Goal: Information Seeking & Learning: Learn about a topic

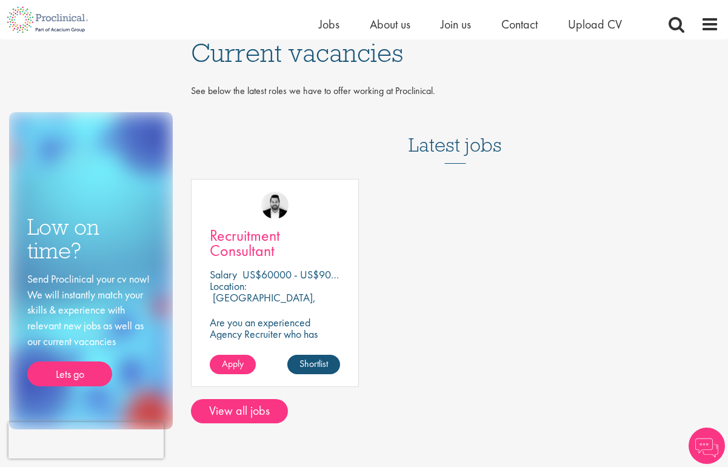
scroll to position [298, 0]
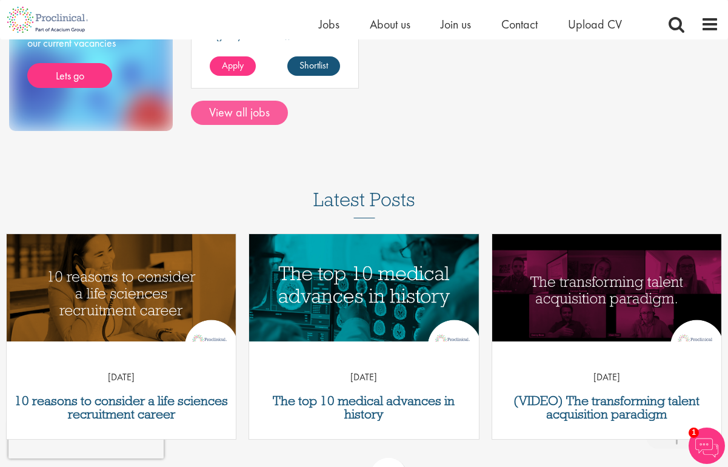
click at [239, 113] on link "View all jobs" at bounding box center [239, 113] width 97 height 24
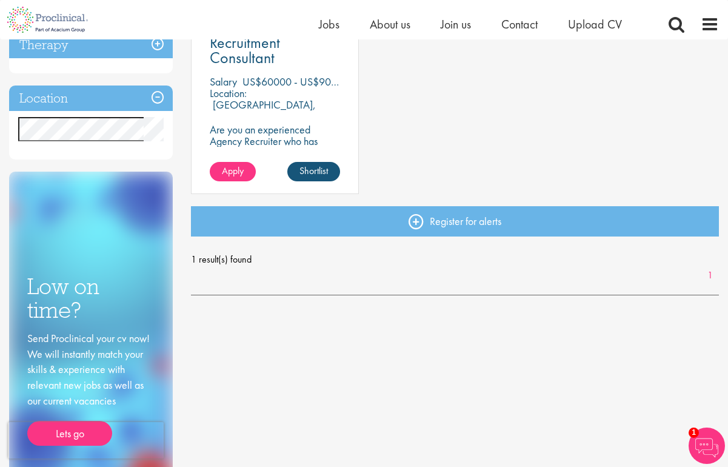
scroll to position [43, 0]
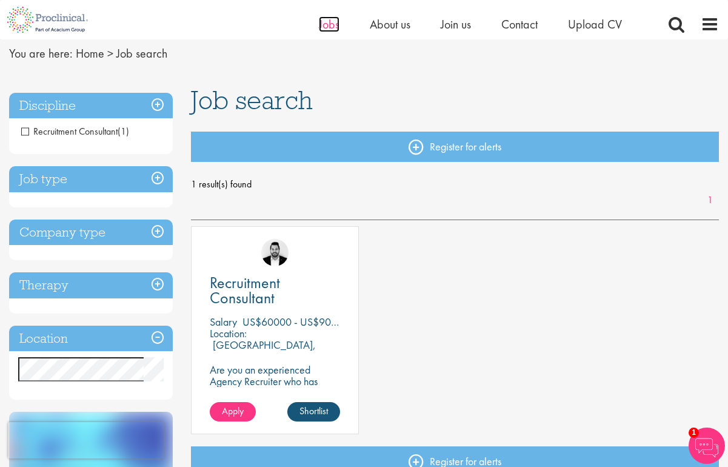
click at [321, 19] on span "Jobs" at bounding box center [329, 24] width 21 height 16
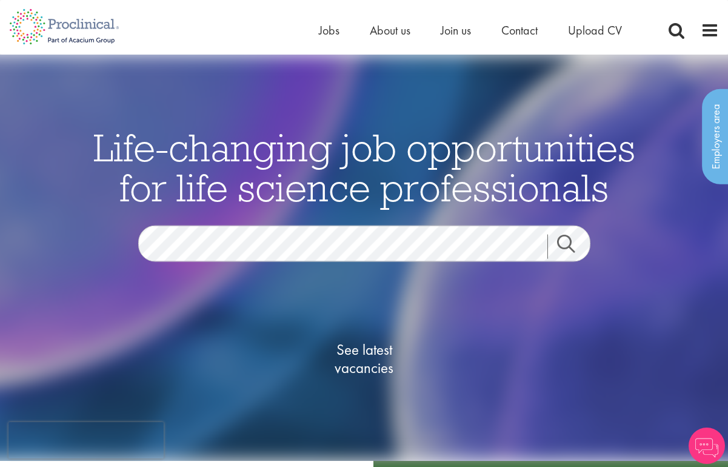
click at [372, 371] on span "See latest vacancies" at bounding box center [364, 358] width 121 height 36
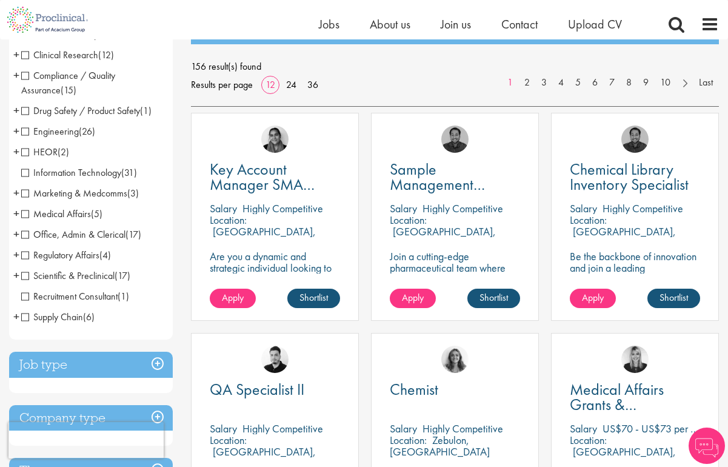
scroll to position [274, 0]
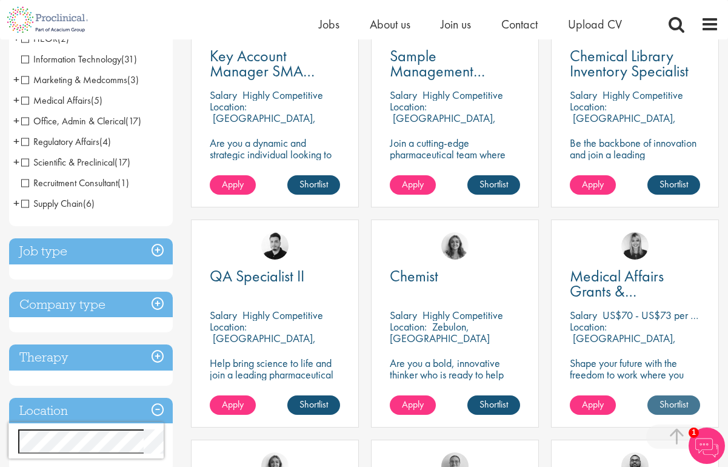
click at [671, 407] on link "Shortlist" at bounding box center [674, 404] width 53 height 19
click at [671, 407] on link "Shortlisted" at bounding box center [669, 404] width 62 height 19
click at [622, 287] on span "Medical Affairs Grants & Sponsorship" at bounding box center [617, 291] width 94 height 51
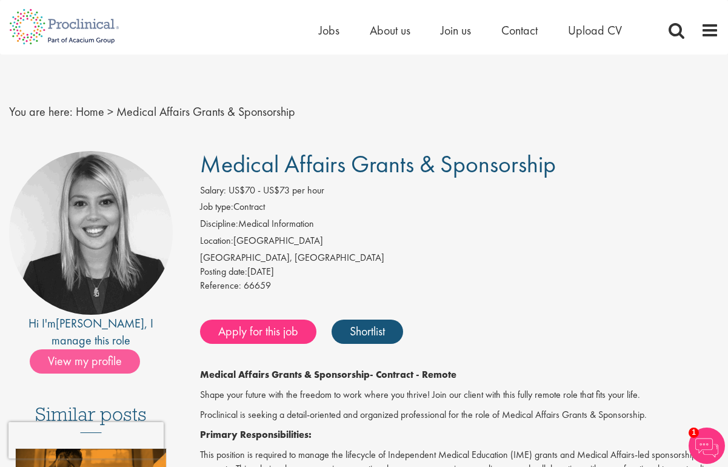
click at [83, 349] on span "View my profile" at bounding box center [85, 361] width 110 height 24
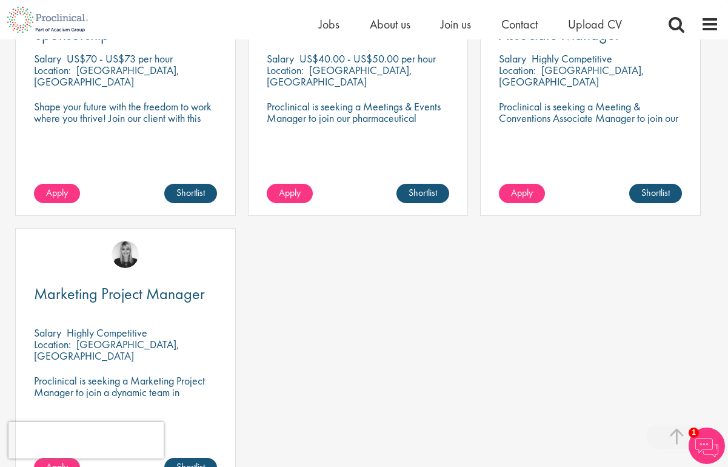
scroll to position [601, 0]
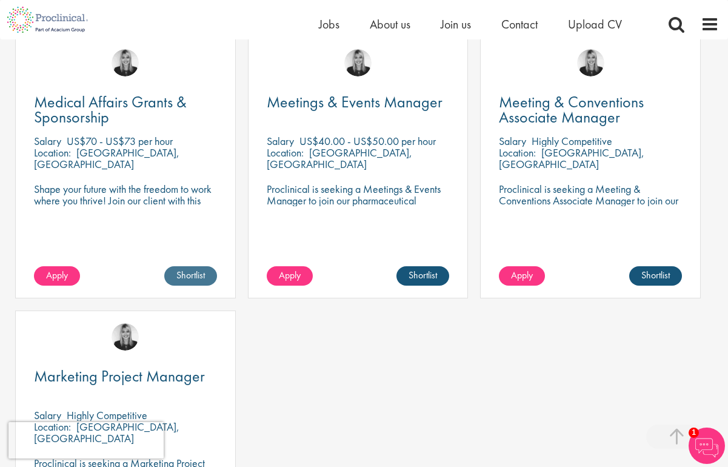
click at [183, 266] on link "Shortlist" at bounding box center [190, 275] width 53 height 19
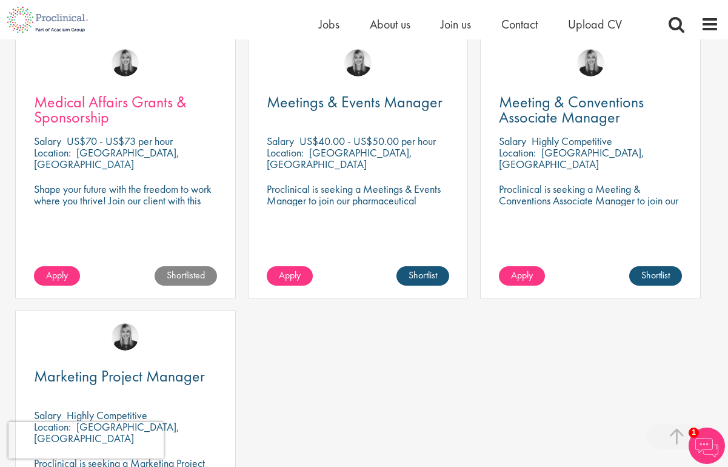
click at [77, 92] on span "Medical Affairs Grants & Sponsorship" at bounding box center [110, 110] width 153 height 36
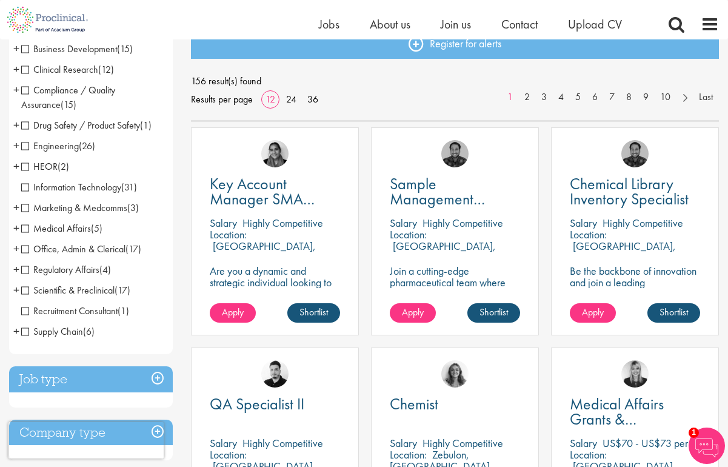
scroll to position [267, 0]
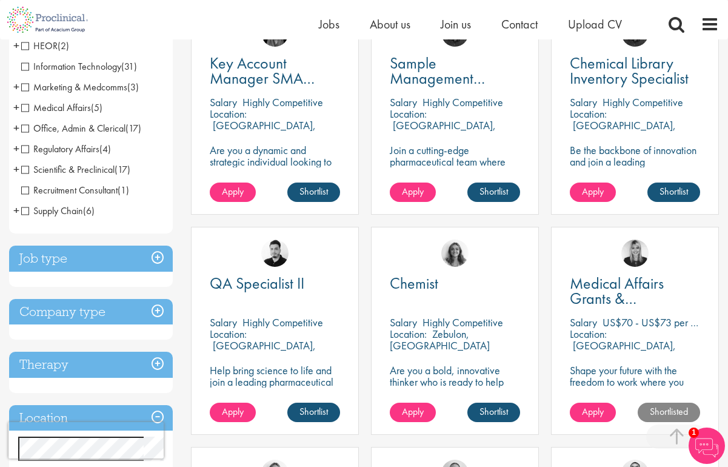
click at [161, 256] on h3 "Job type" at bounding box center [91, 259] width 164 height 26
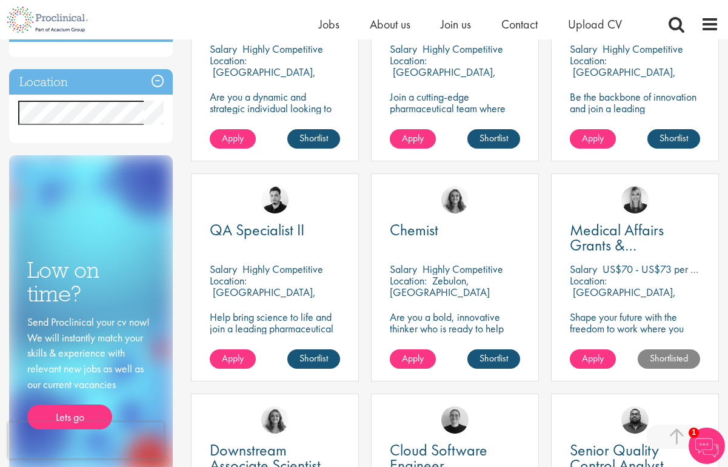
scroll to position [74, 0]
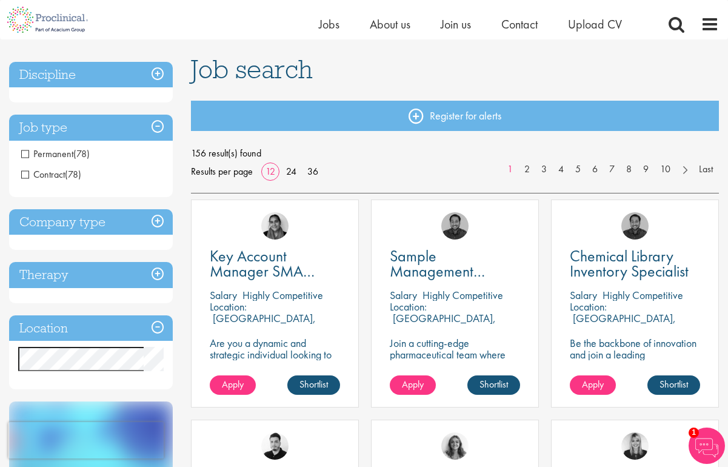
click at [161, 70] on h3 "Discipline" at bounding box center [91, 75] width 164 height 26
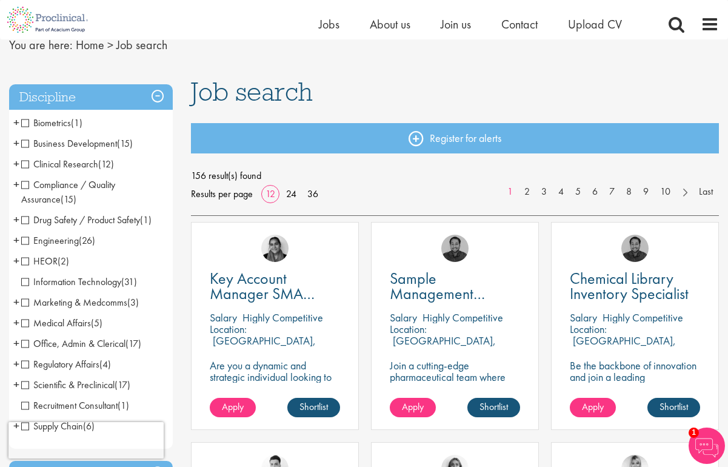
scroll to position [54, 0]
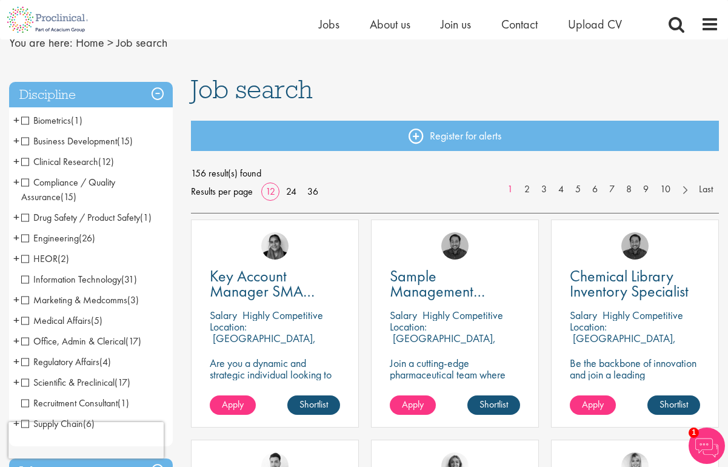
click at [117, 302] on span "Marketing & Medcomms" at bounding box center [74, 299] width 106 height 13
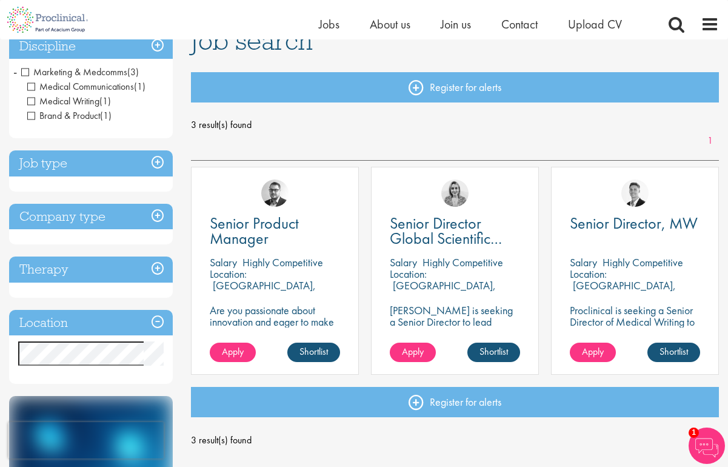
scroll to position [15, 0]
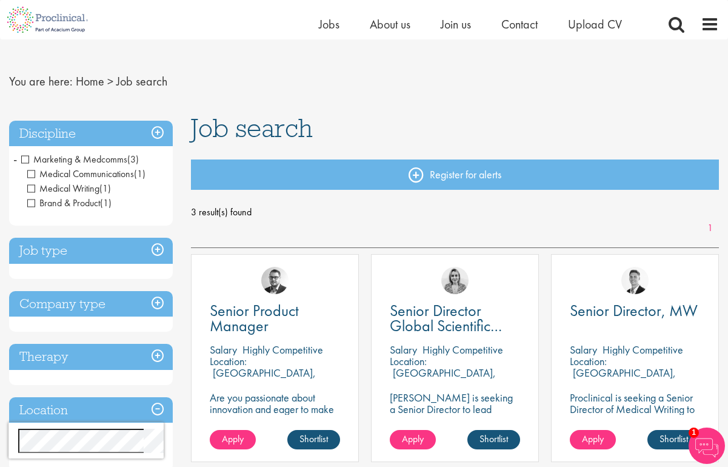
click at [159, 252] on h3 "Job type" at bounding box center [91, 251] width 164 height 26
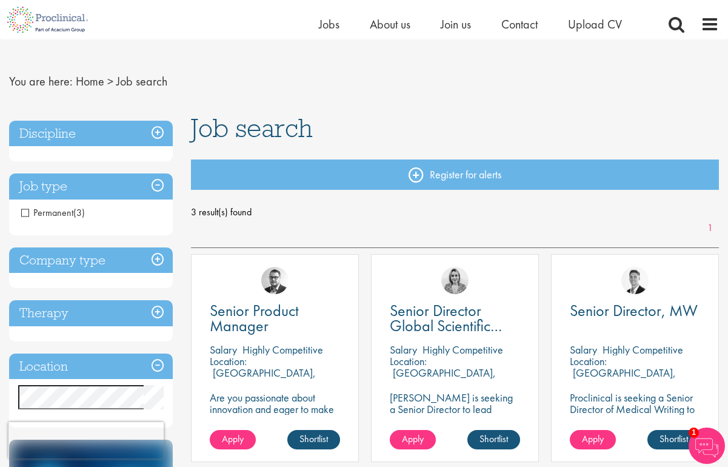
click at [156, 133] on h3 "Discipline" at bounding box center [91, 134] width 164 height 26
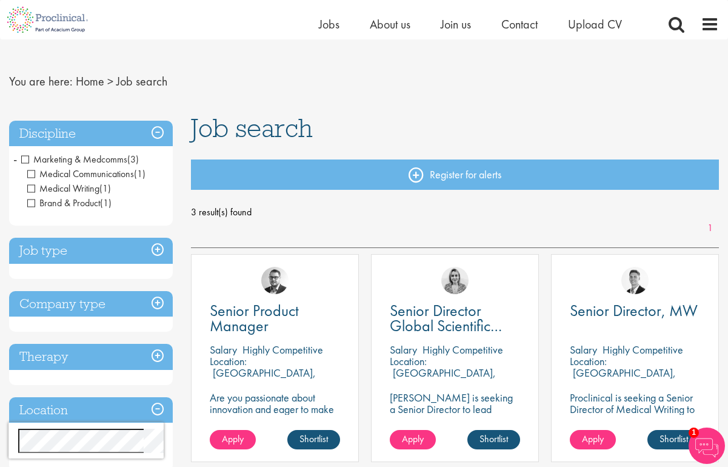
click at [28, 161] on span "Marketing & Medcomms" at bounding box center [74, 159] width 106 height 13
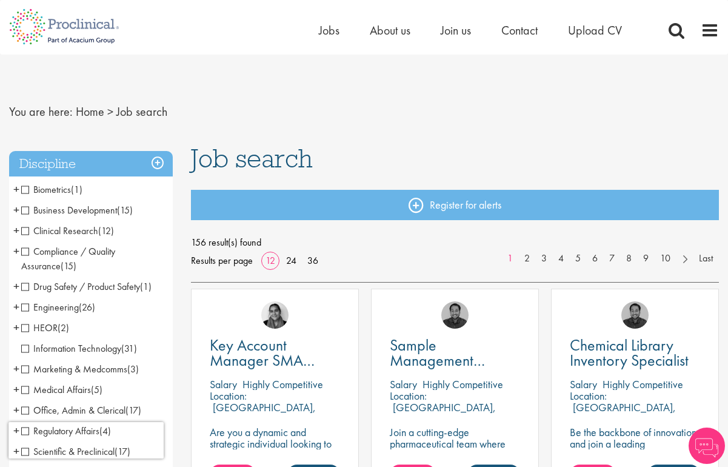
click at [28, 388] on span "Medical Affairs" at bounding box center [56, 389] width 70 height 13
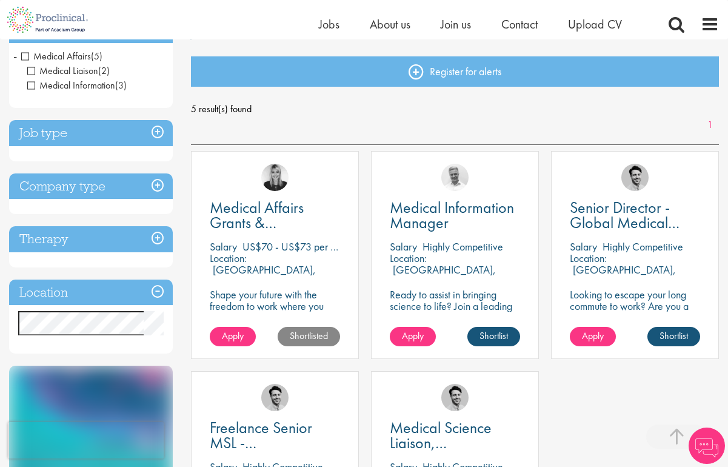
scroll to position [192, 0]
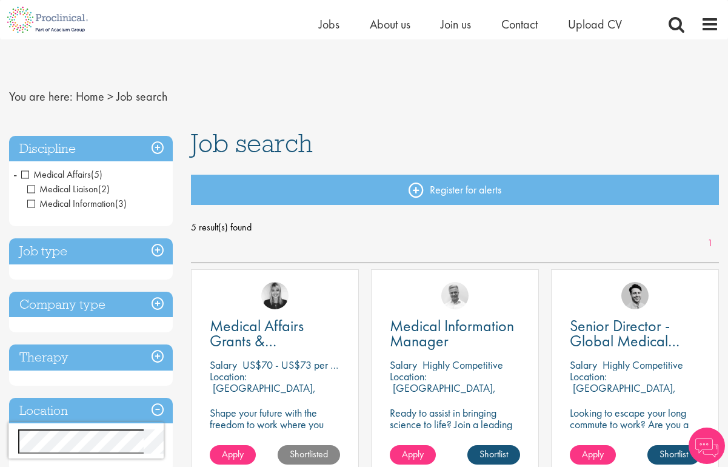
scroll to position [188, 0]
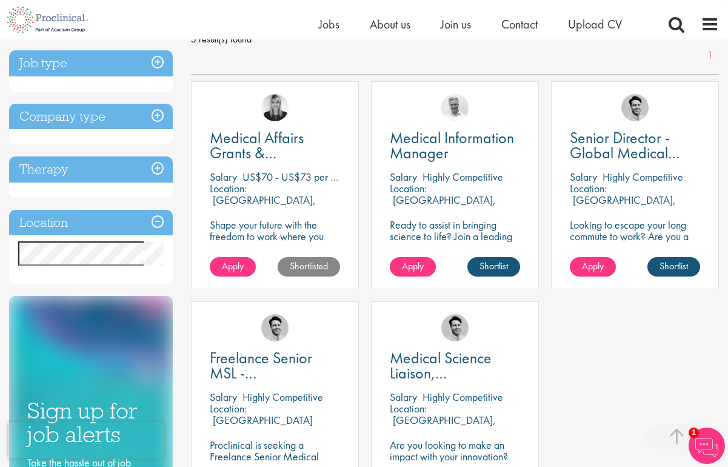
click at [60, 170] on h3 "Therapy" at bounding box center [91, 169] width 164 height 26
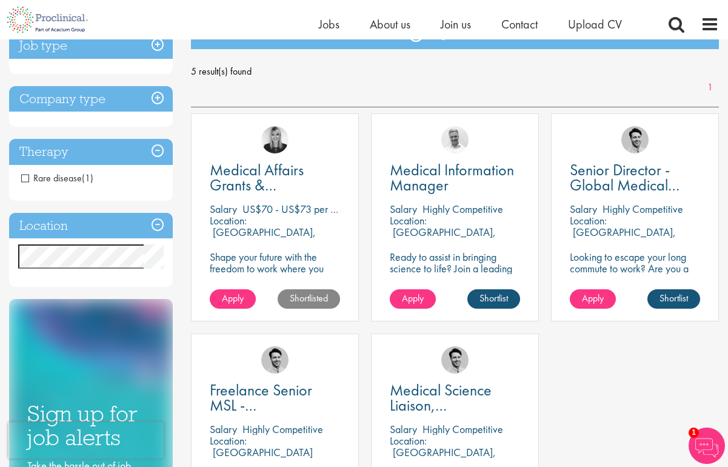
scroll to position [131, 0]
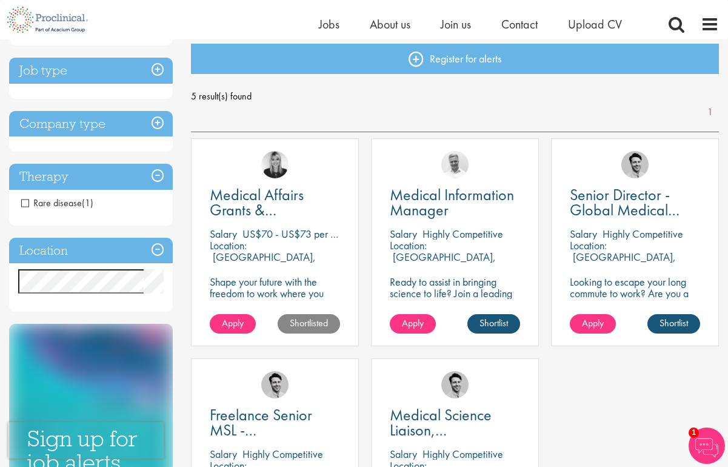
click at [63, 127] on h3 "Company type" at bounding box center [91, 124] width 164 height 26
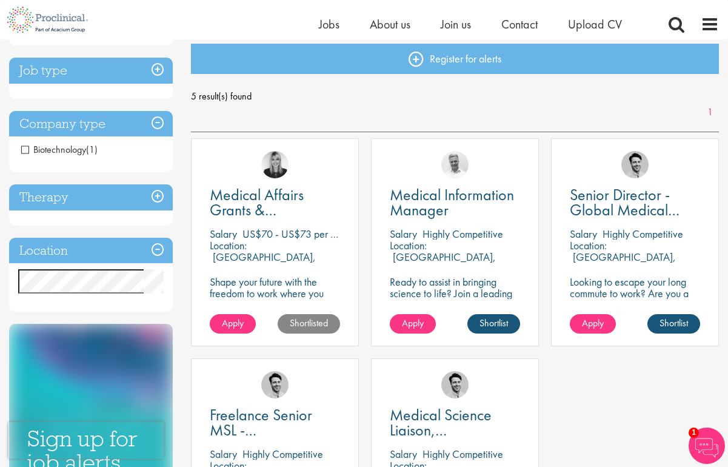
click at [59, 78] on h3 "Job type" at bounding box center [91, 71] width 164 height 26
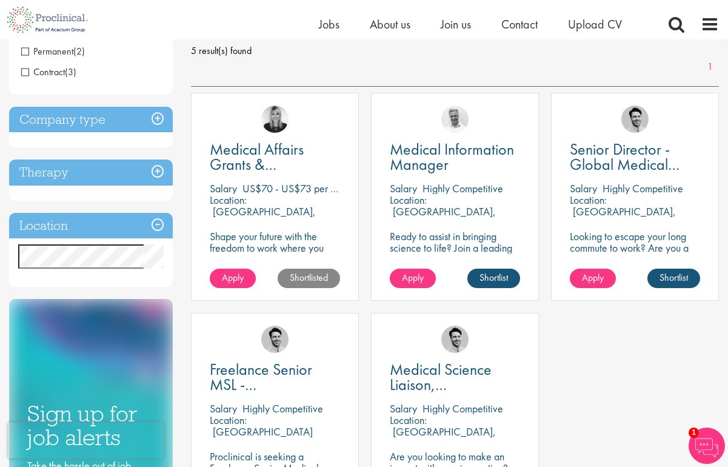
scroll to position [0, 0]
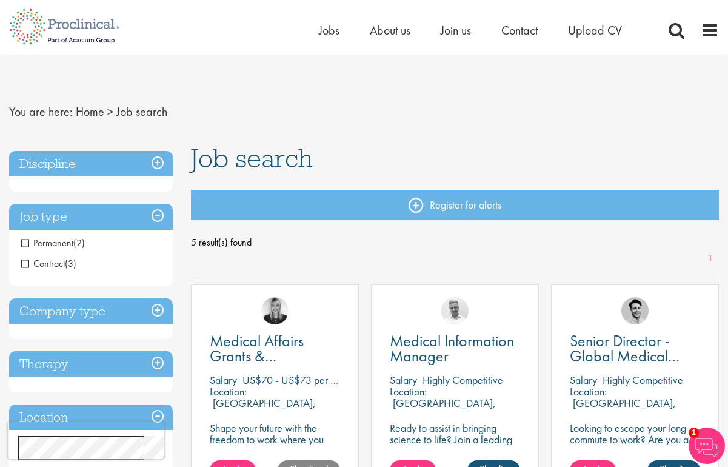
click at [62, 162] on h3 "Discipline" at bounding box center [91, 164] width 164 height 26
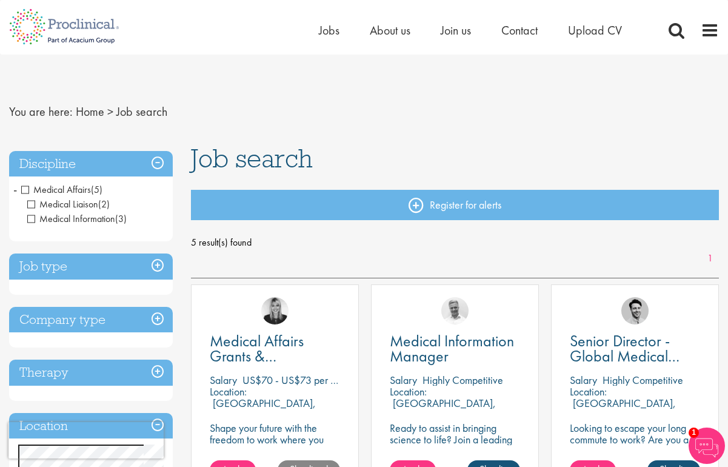
click at [50, 188] on span "Medical Affairs" at bounding box center [56, 189] width 70 height 13
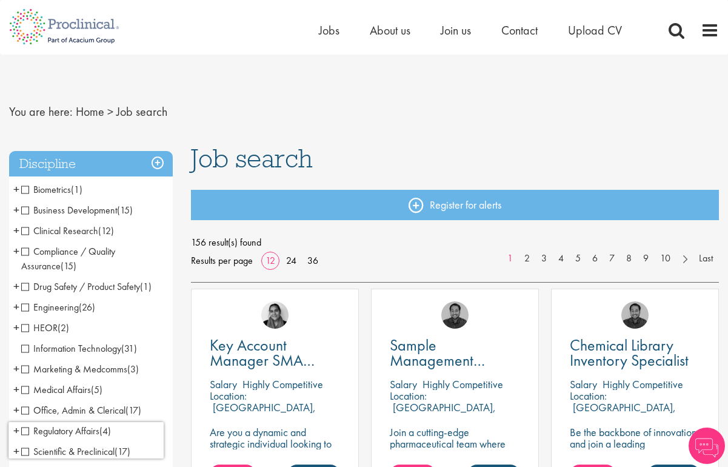
click at [79, 232] on span "Clinical Research" at bounding box center [59, 230] width 77 height 13
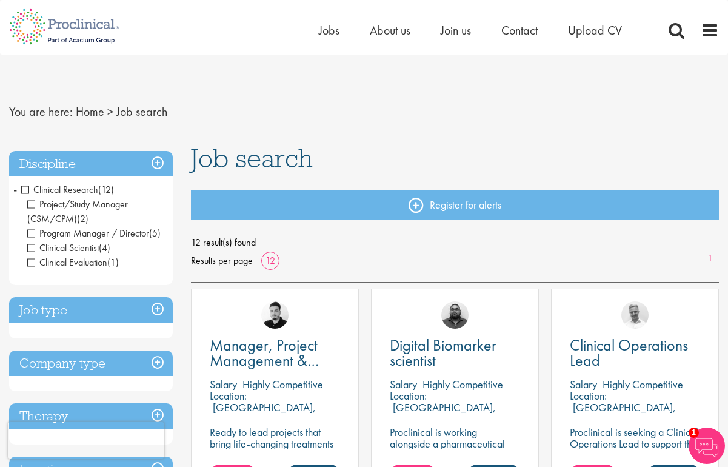
click at [26, 187] on span "Clinical Research" at bounding box center [59, 189] width 77 height 13
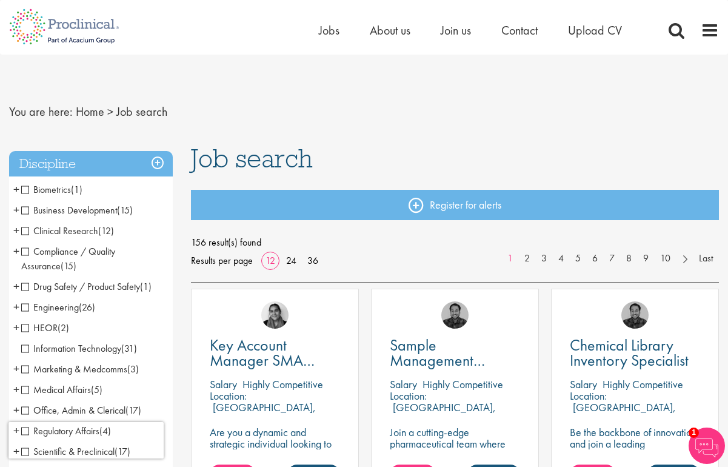
click at [28, 250] on span "Compliance / Quality Assurance" at bounding box center [68, 258] width 94 height 27
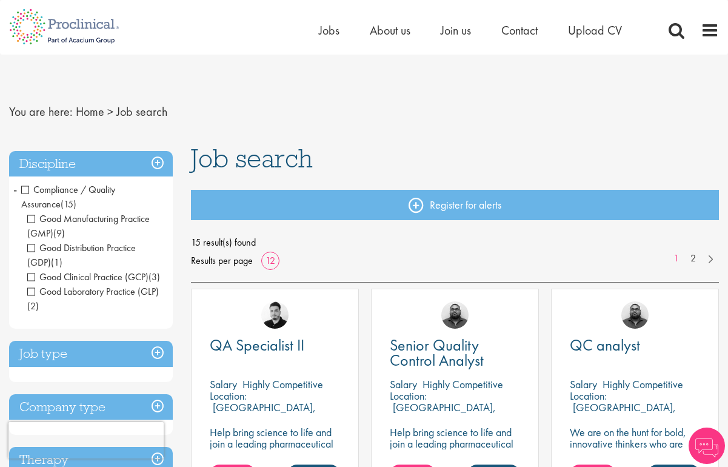
click at [25, 190] on span "Compliance / Quality Assurance" at bounding box center [68, 196] width 94 height 27
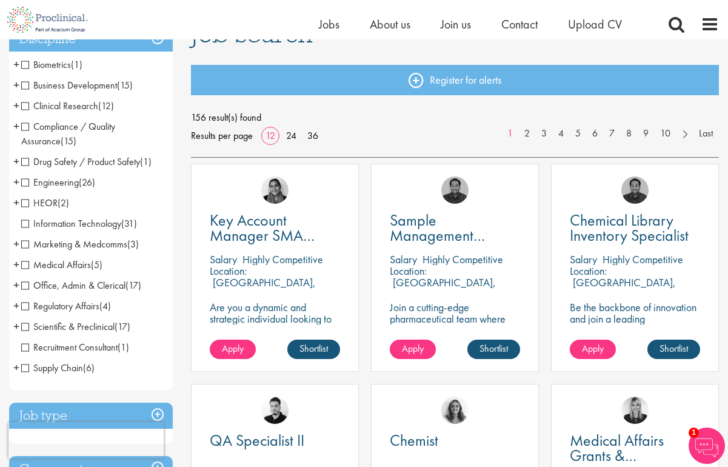
scroll to position [141, 0]
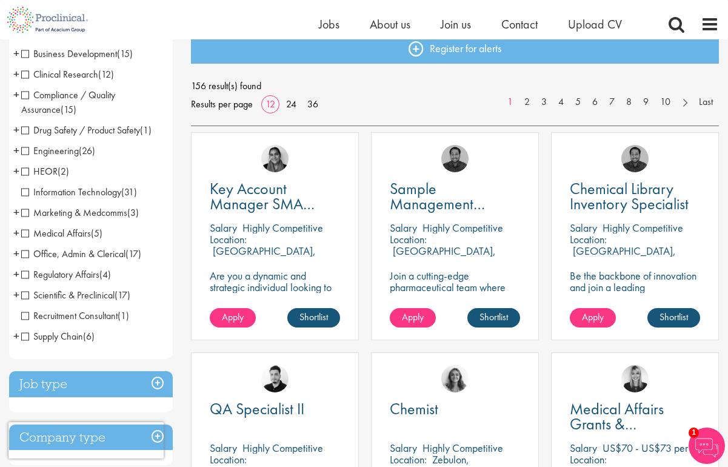
click at [28, 295] on span "Scientific & Preclinical" at bounding box center [67, 295] width 93 height 13
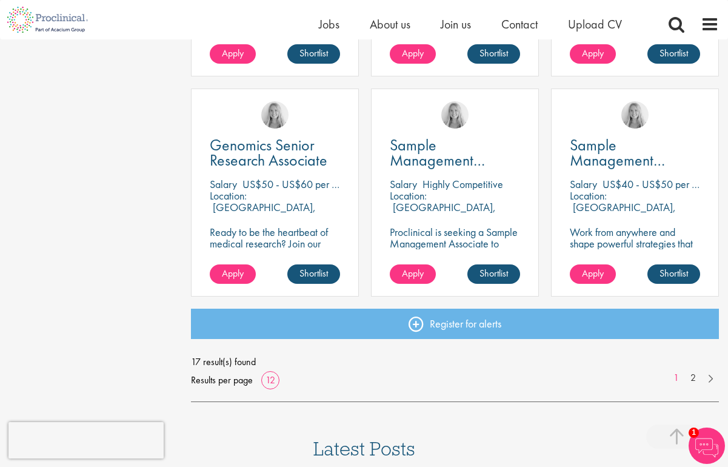
scroll to position [947, 0]
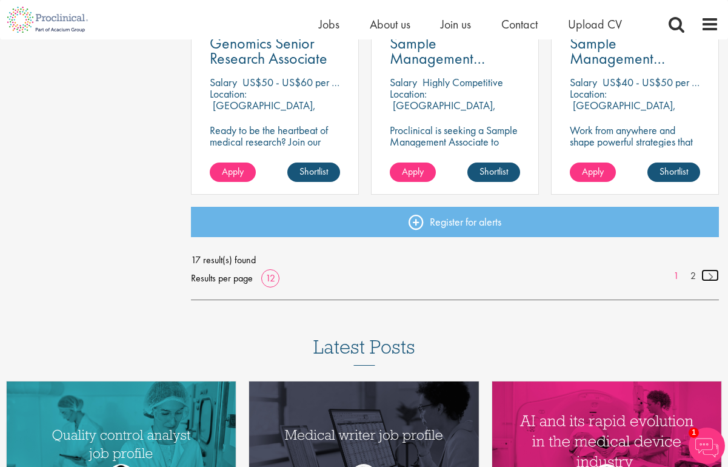
click at [711, 276] on link at bounding box center [711, 275] width 18 height 12
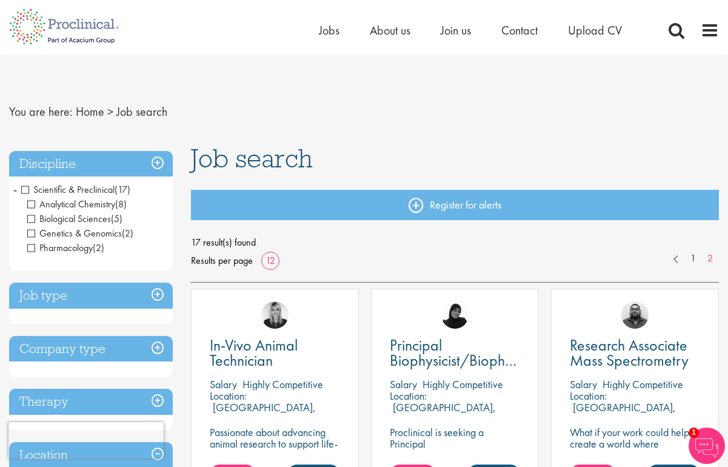
click at [28, 189] on span "Scientific & Preclinical" at bounding box center [67, 189] width 93 height 13
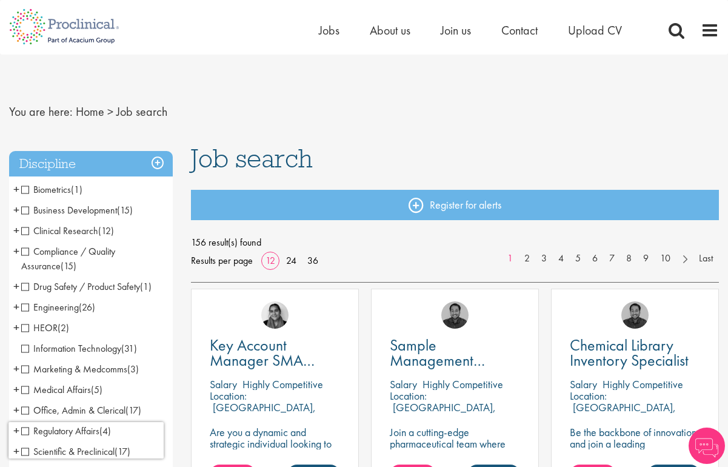
click at [25, 212] on span "Business Development" at bounding box center [69, 210] width 96 height 13
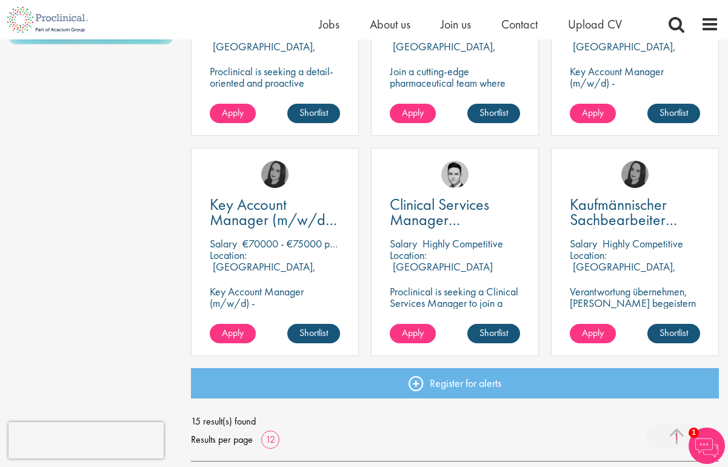
scroll to position [873, 0]
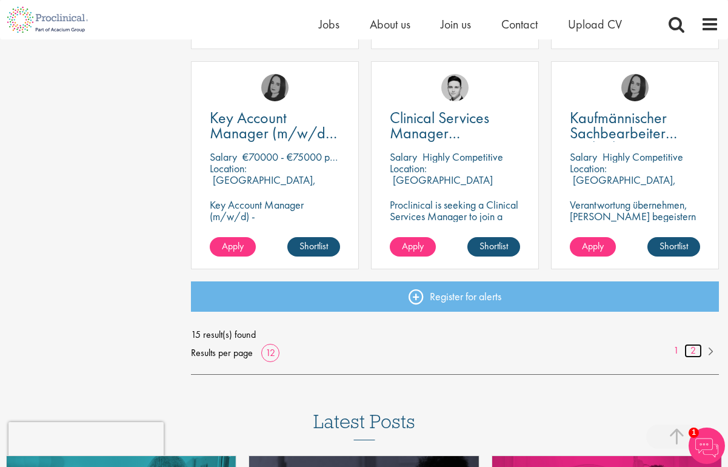
click at [693, 349] on link "2" at bounding box center [694, 351] width 18 height 14
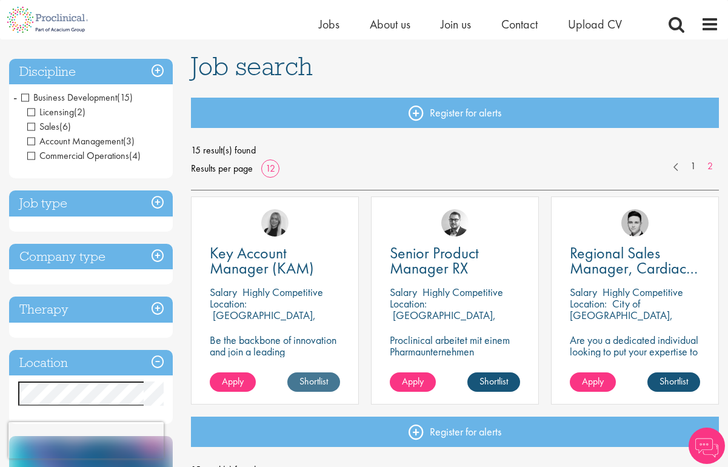
scroll to position [130, 0]
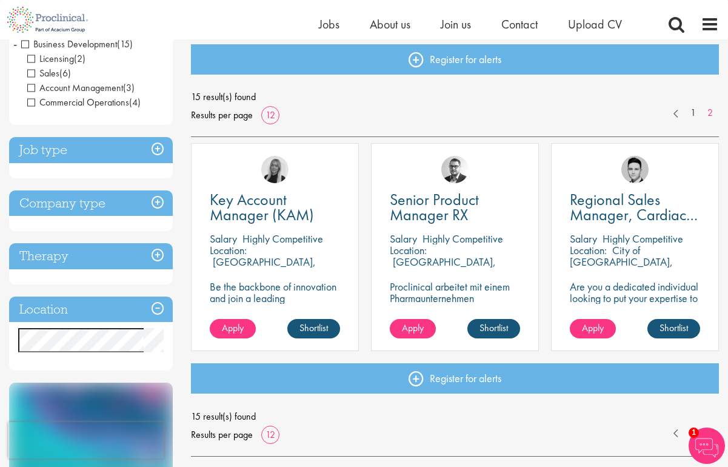
click at [28, 42] on span "Business Development" at bounding box center [69, 44] width 96 height 13
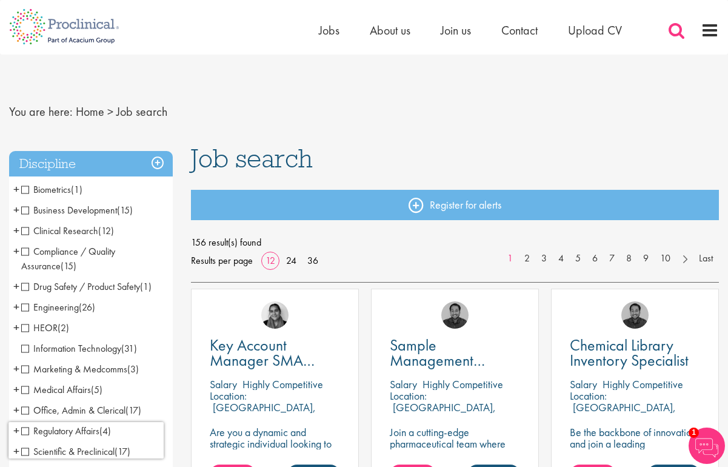
click at [675, 29] on span at bounding box center [677, 30] width 18 height 18
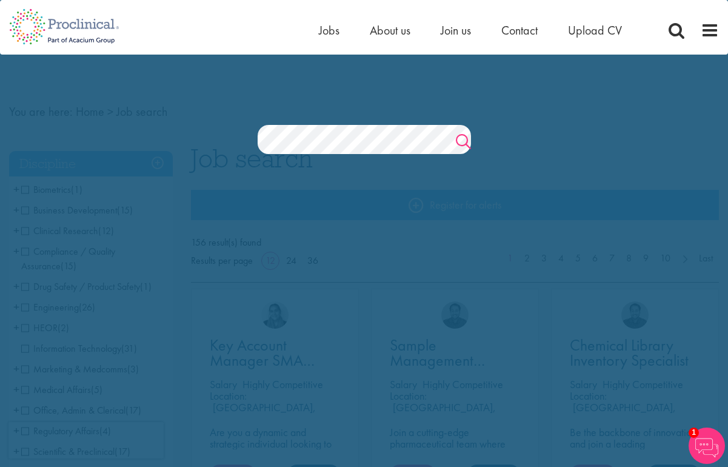
click at [462, 143] on link "Search" at bounding box center [463, 143] width 15 height 24
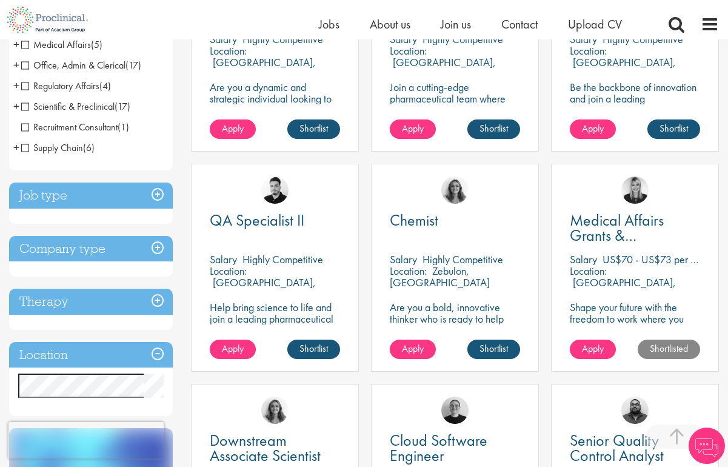
scroll to position [580, 0]
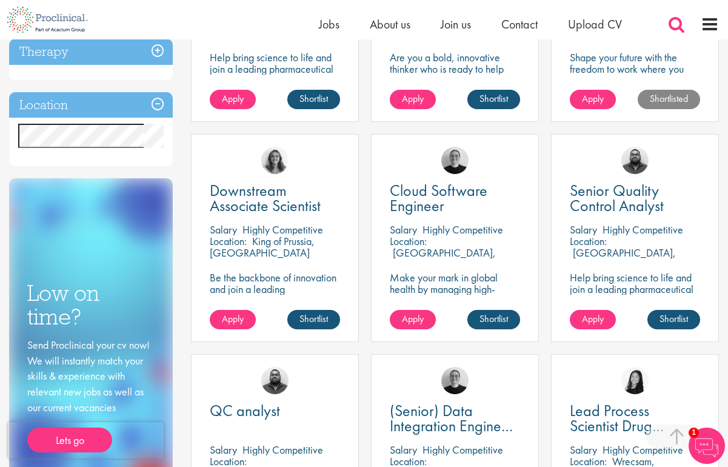
click at [672, 26] on span at bounding box center [677, 24] width 18 height 18
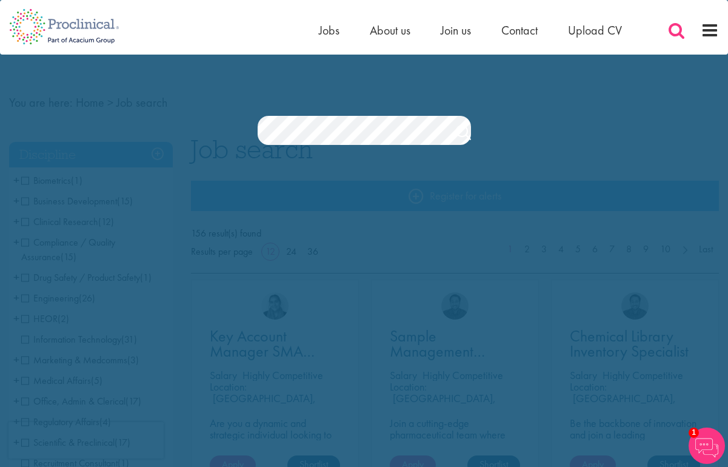
scroll to position [0, 0]
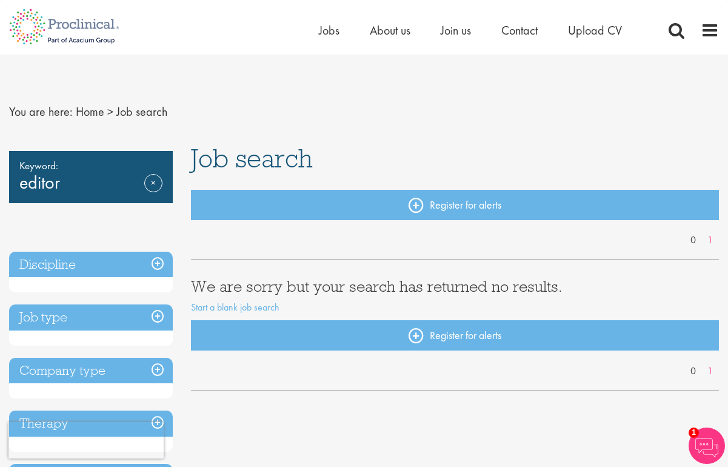
click at [62, 184] on div "Keyword: editor Remove" at bounding box center [91, 177] width 164 height 52
drag, startPoint x: 59, startPoint y: 185, endPoint x: 9, endPoint y: 180, distance: 50.6
click at [9, 180] on div "Keyword: editor Remove" at bounding box center [91, 177] width 164 height 52
click at [63, 192] on div "Keyword: editor Remove" at bounding box center [91, 177] width 164 height 52
drag, startPoint x: 62, startPoint y: 187, endPoint x: 15, endPoint y: 186, distance: 47.3
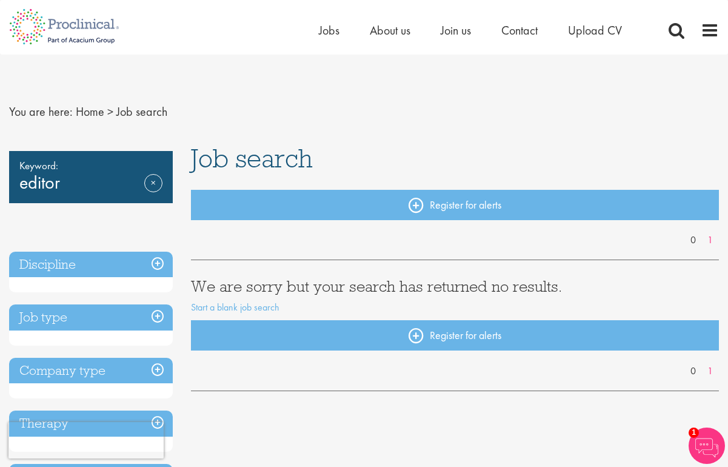
click at [15, 186] on div "Keyword: editor Remove" at bounding box center [91, 177] width 164 height 52
click at [159, 187] on link "Remove" at bounding box center [153, 191] width 18 height 35
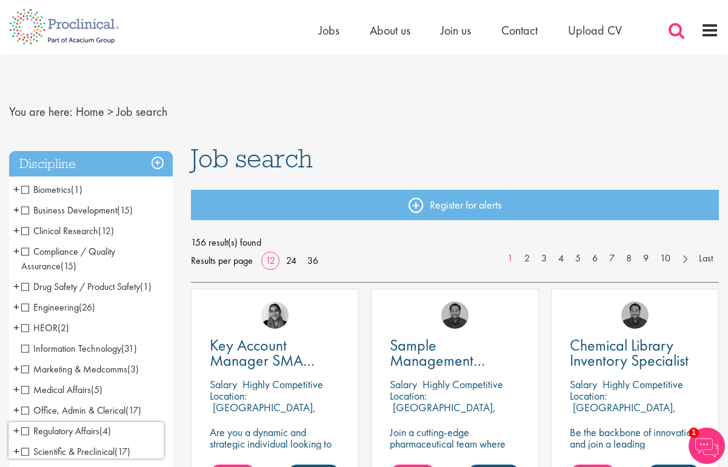
click at [673, 33] on span at bounding box center [677, 30] width 18 height 18
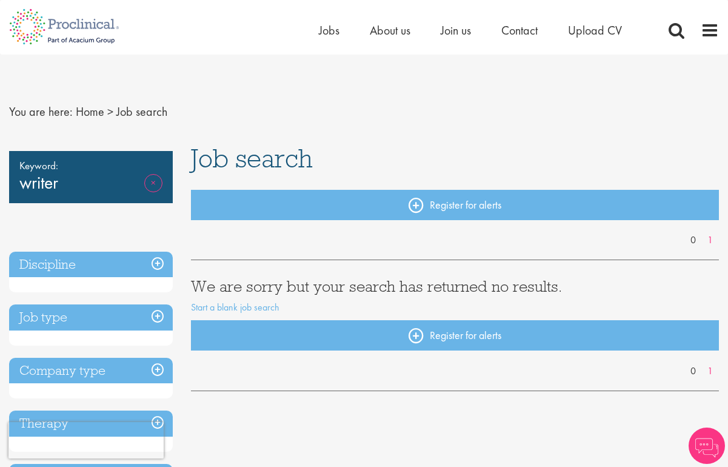
click at [155, 179] on link "Remove" at bounding box center [153, 191] width 18 height 35
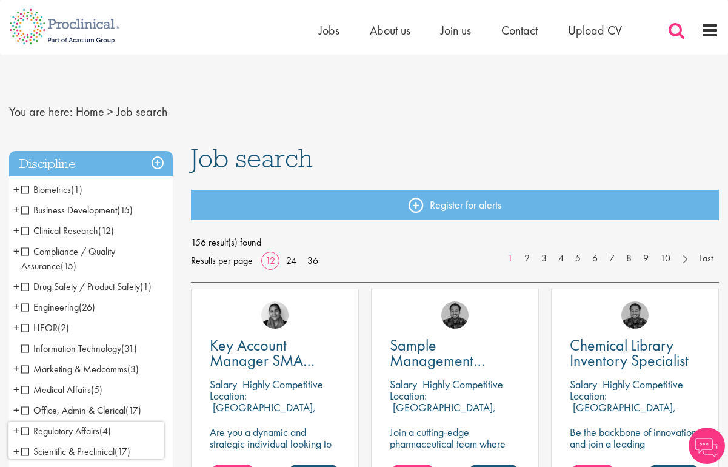
click at [675, 32] on span at bounding box center [677, 30] width 18 height 18
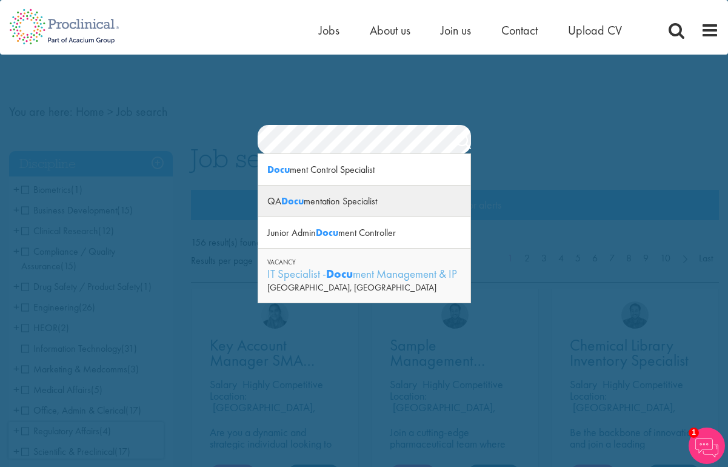
click at [328, 200] on div "QA Docu mentation Specialist" at bounding box center [364, 202] width 212 height 32
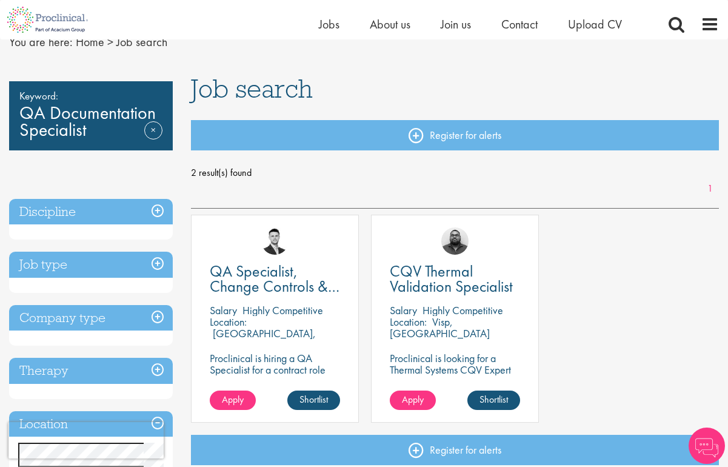
scroll to position [104, 0]
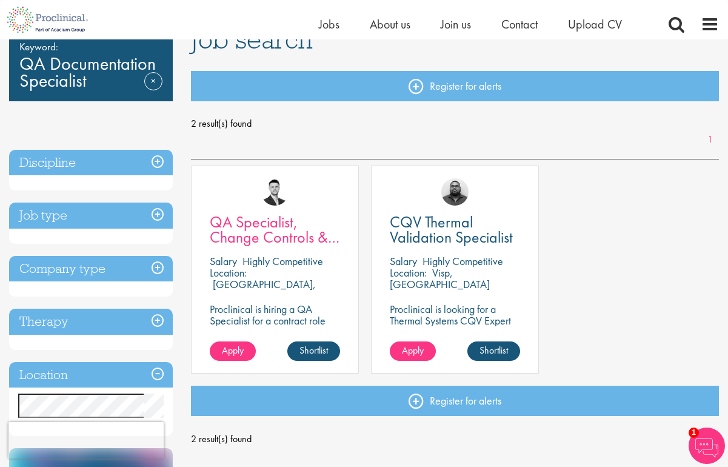
click at [286, 227] on span "QA Specialist, Change Controls & Deviations" at bounding box center [275, 237] width 130 height 51
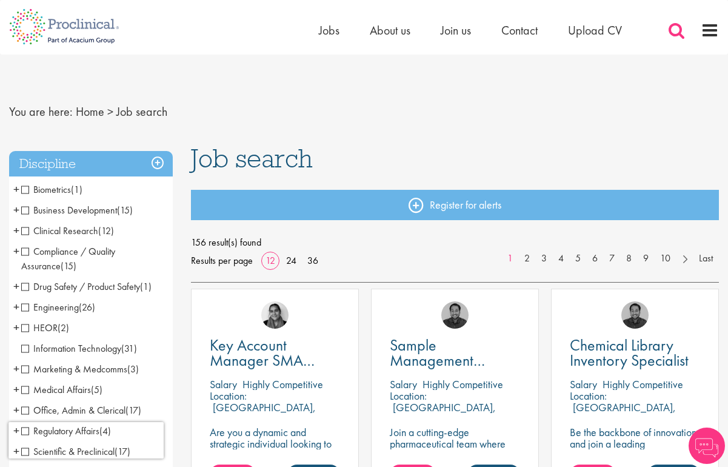
click at [678, 32] on span at bounding box center [677, 30] width 18 height 18
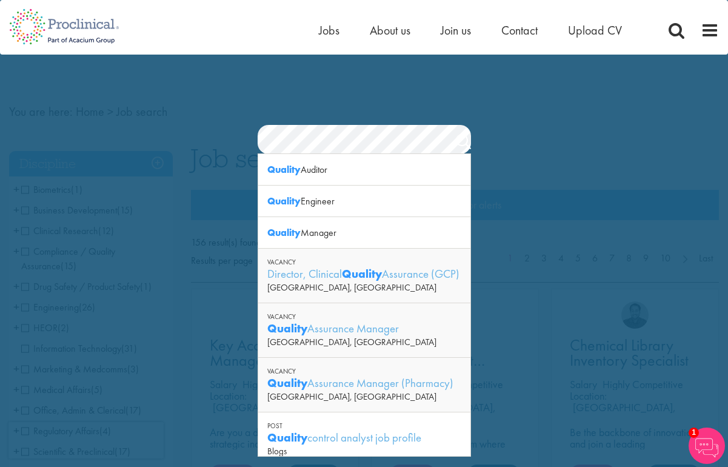
click at [256, 136] on section "Jobs Search" at bounding box center [364, 139] width 728 height 29
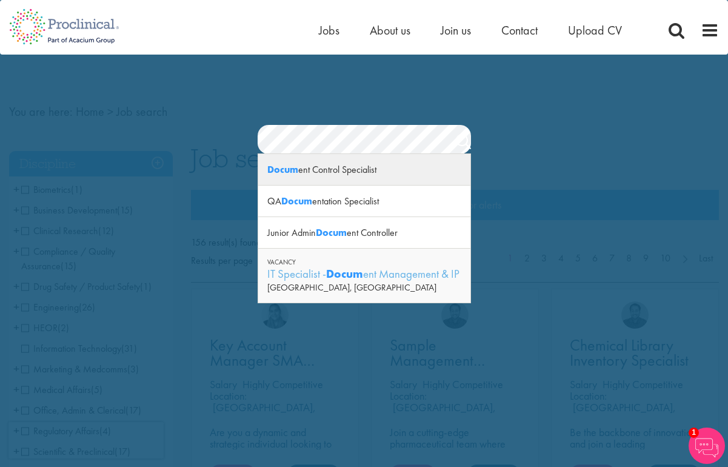
click at [343, 170] on div "Docum ent Control Specialist" at bounding box center [364, 170] width 212 height 32
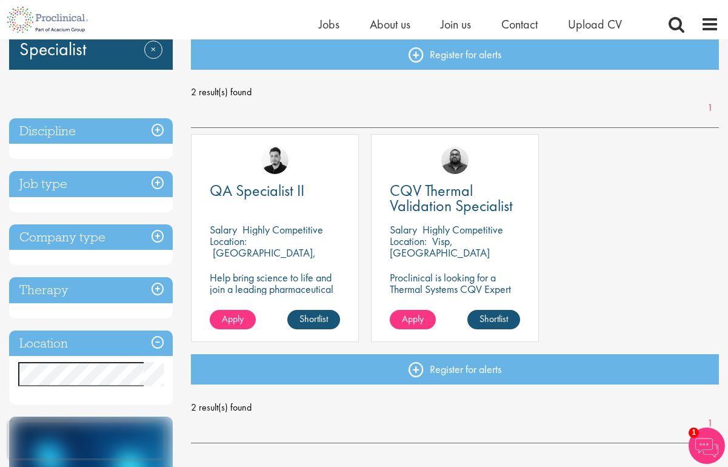
scroll to position [99, 0]
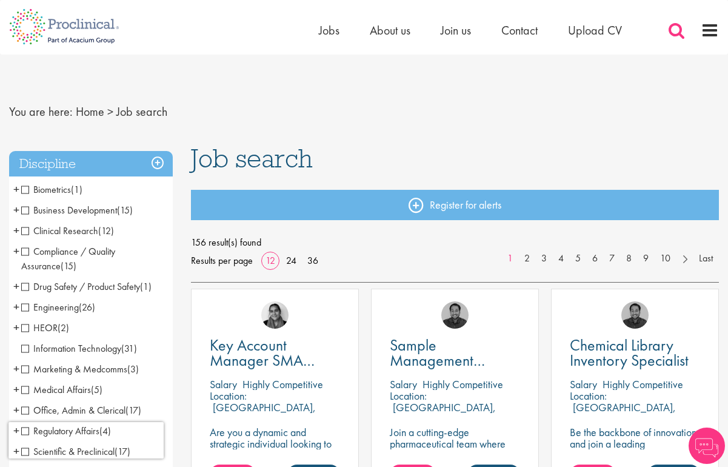
click at [673, 29] on span at bounding box center [677, 30] width 18 height 18
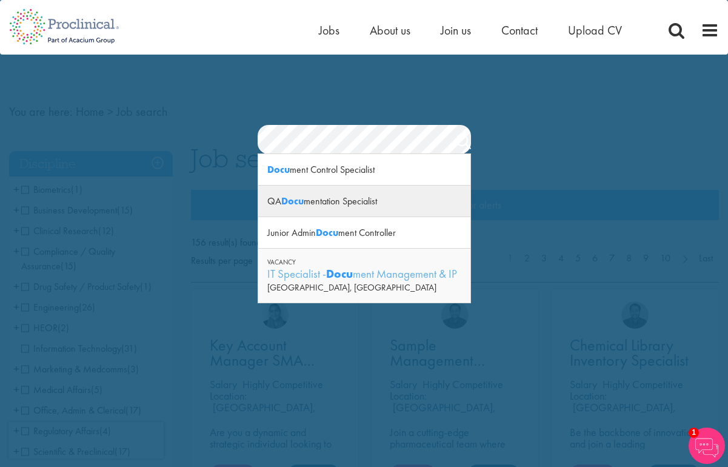
click at [373, 202] on div "QA Docu mentation Specialist" at bounding box center [364, 202] width 212 height 32
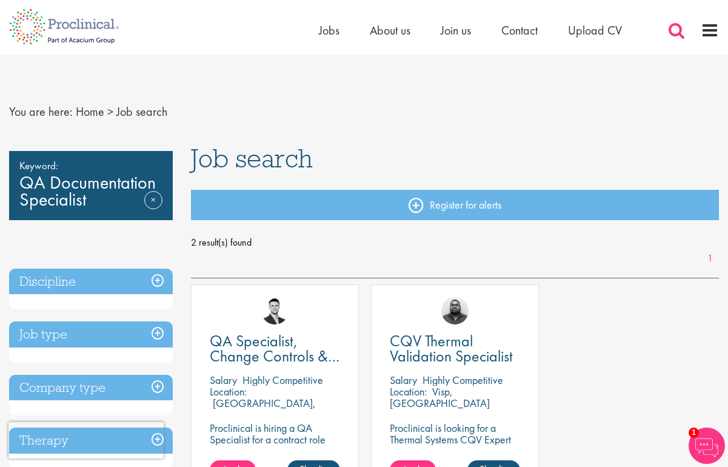
click at [678, 35] on span at bounding box center [677, 30] width 18 height 18
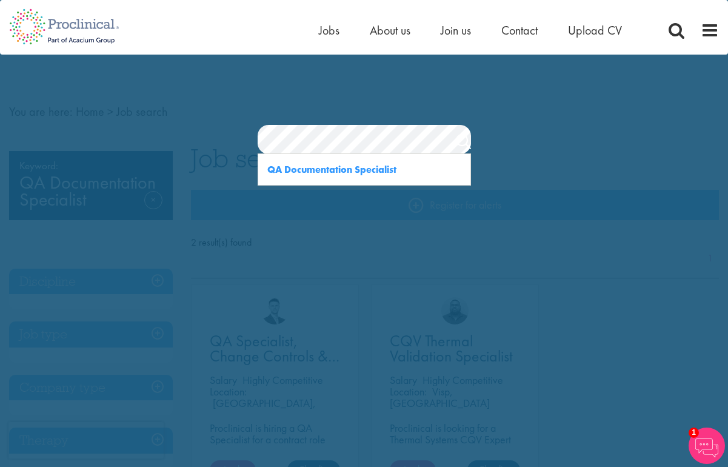
click at [313, 122] on div "Jobs Search" at bounding box center [364, 107] width 728 height 93
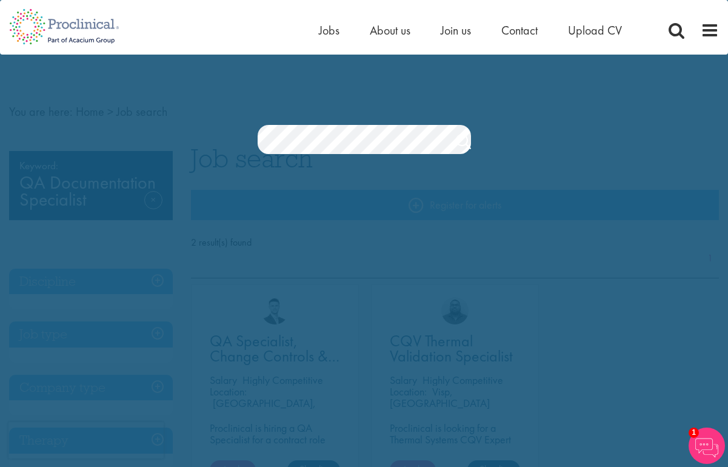
click at [243, 138] on section "Jobs Search" at bounding box center [364, 139] width 728 height 29
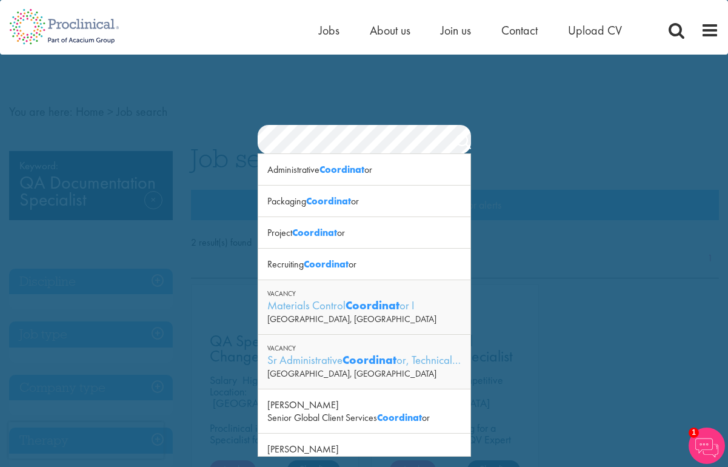
click at [236, 128] on section "Jobs Search" at bounding box center [364, 139] width 728 height 29
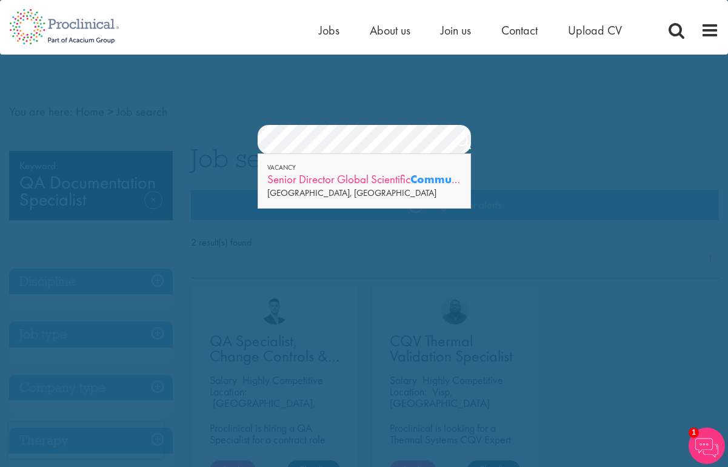
click at [335, 184] on div "Senior Director Global Scientific Communication s" at bounding box center [364, 179] width 194 height 15
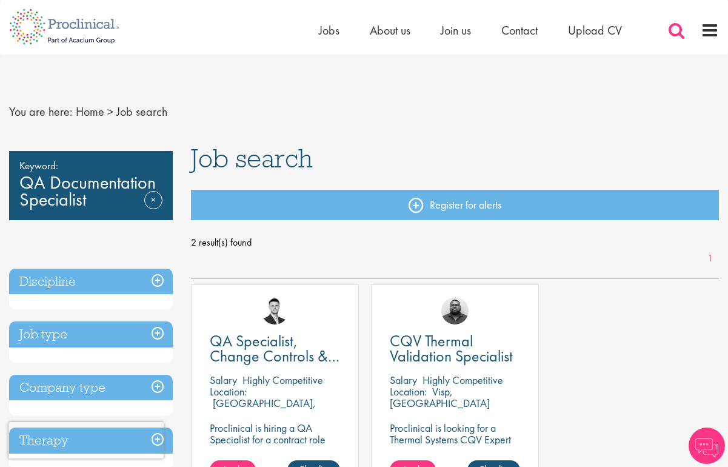
click at [679, 28] on span at bounding box center [677, 30] width 18 height 18
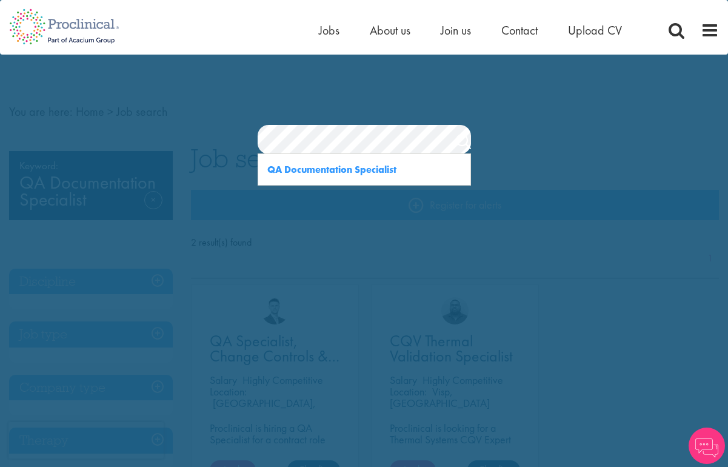
click at [226, 125] on section "Jobs Search" at bounding box center [364, 139] width 728 height 29
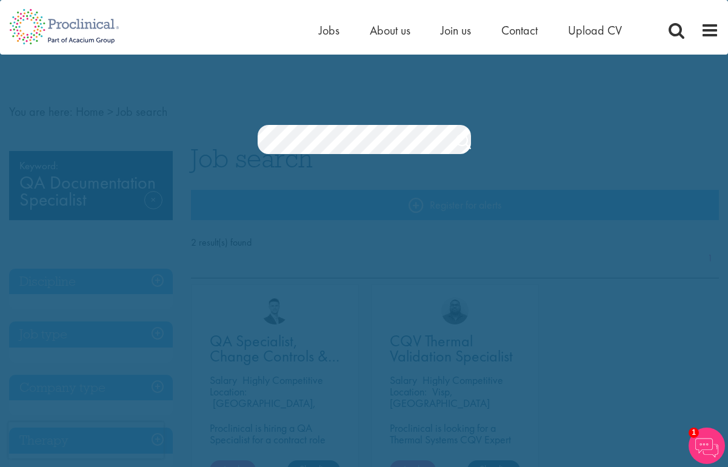
click at [244, 135] on section "Jobs Search" at bounding box center [364, 139] width 728 height 29
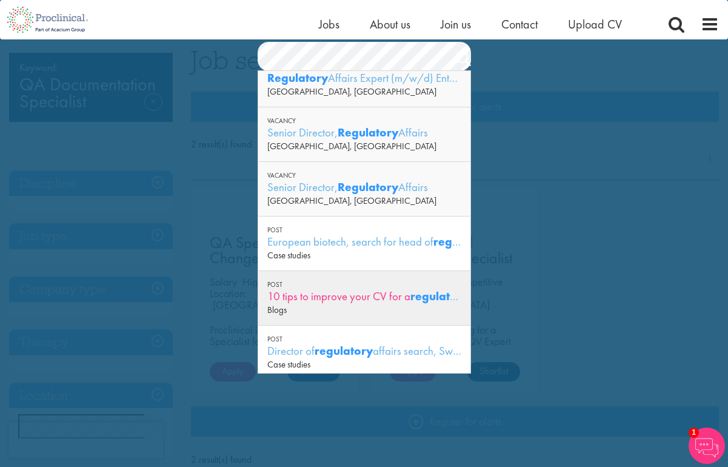
scroll to position [29, 0]
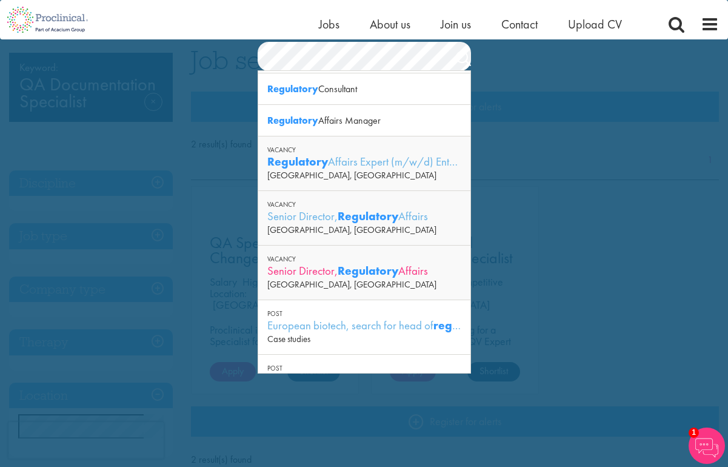
click at [365, 267] on strong "Regulatory" at bounding box center [368, 270] width 61 height 15
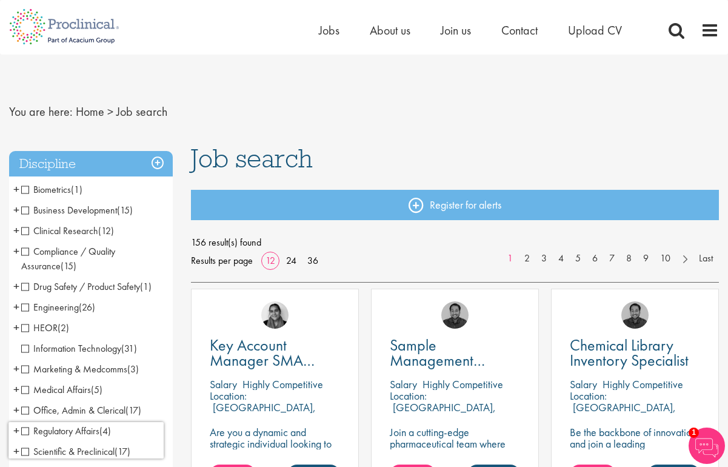
click at [30, 252] on span "Compliance / Quality Assurance" at bounding box center [68, 258] width 94 height 27
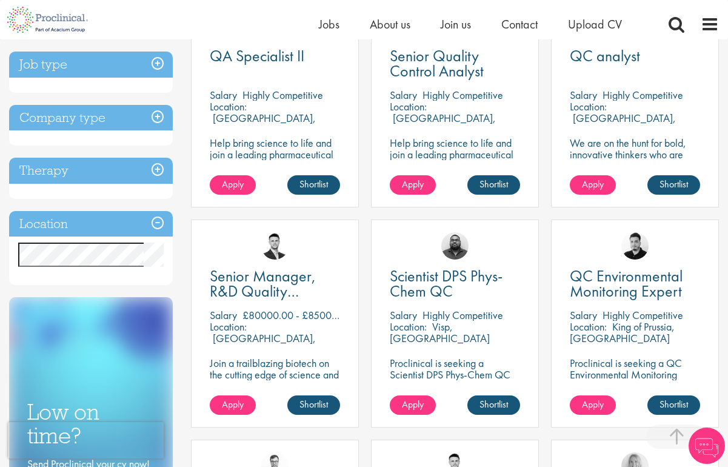
scroll to position [195, 0]
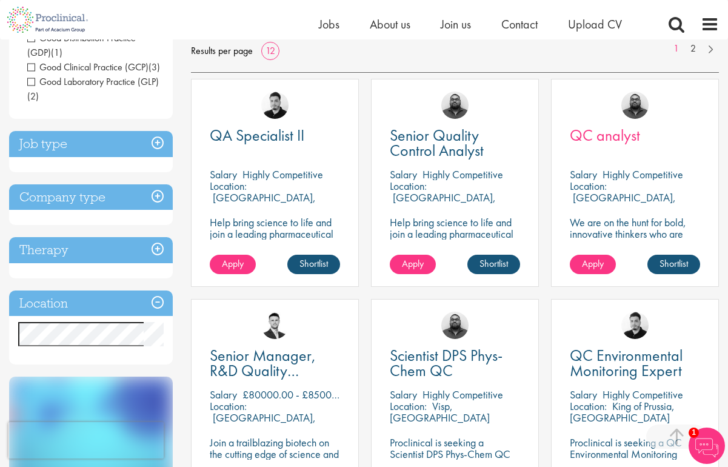
click at [595, 138] on span "QC analyst" at bounding box center [605, 135] width 70 height 21
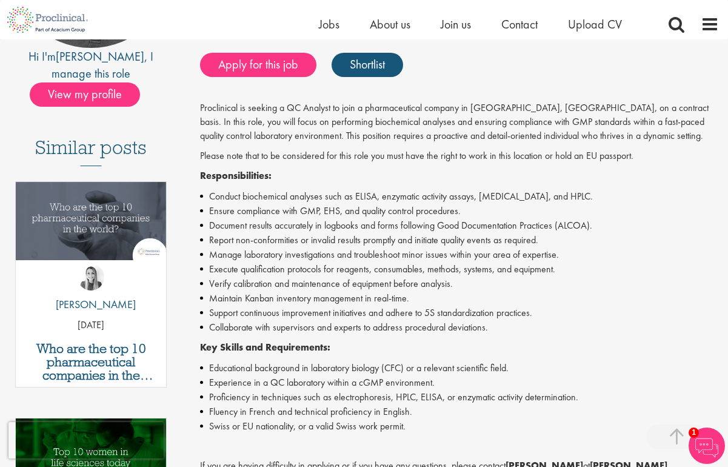
scroll to position [230, 0]
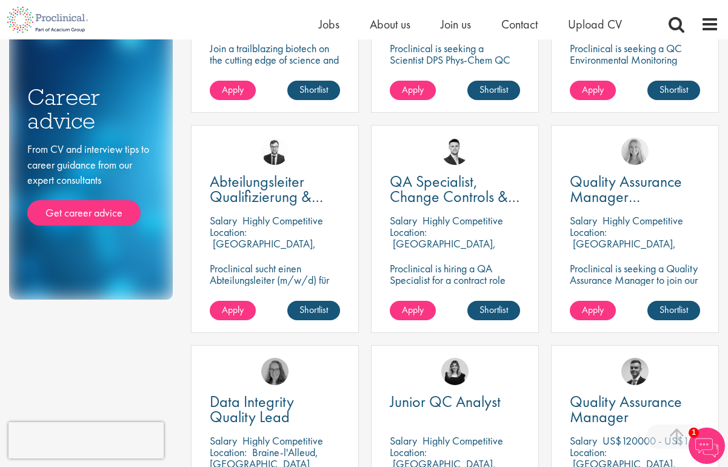
scroll to position [684, 0]
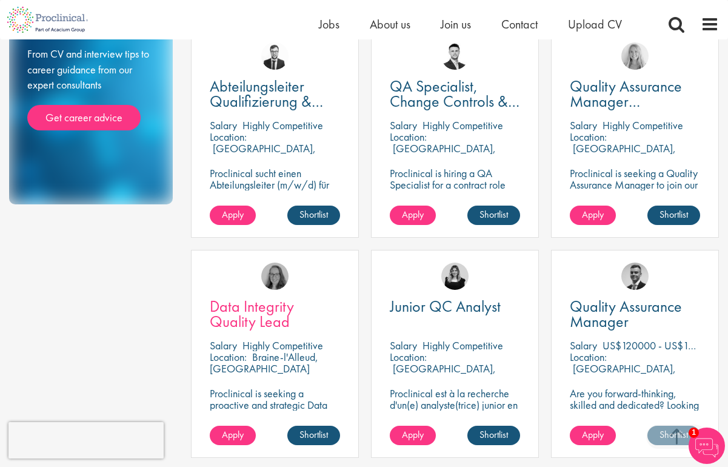
click at [235, 320] on span "Data Integrity Quality Lead" at bounding box center [252, 314] width 84 height 36
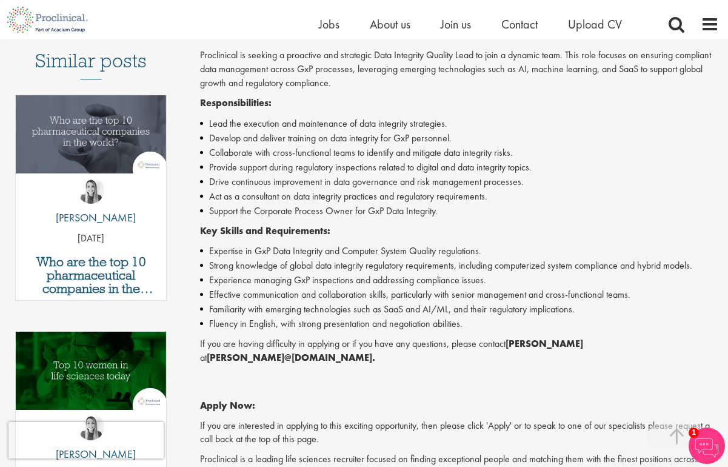
scroll to position [477, 0]
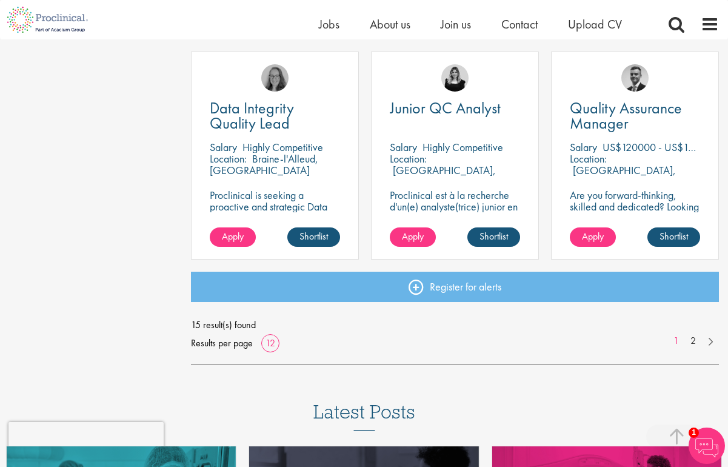
scroll to position [969, 0]
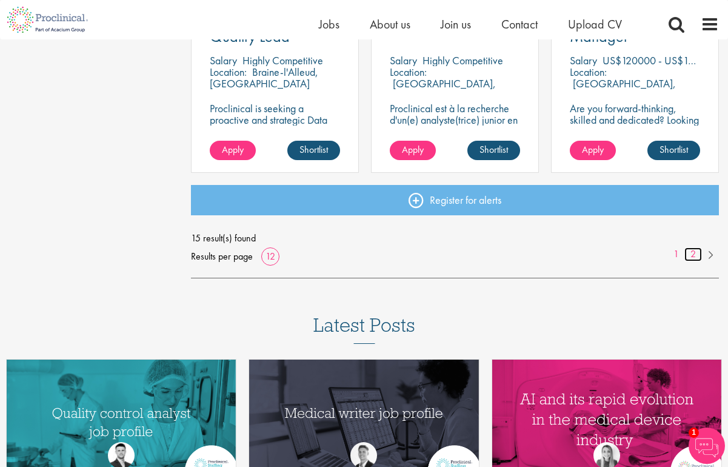
click at [695, 253] on link "2" at bounding box center [694, 254] width 18 height 14
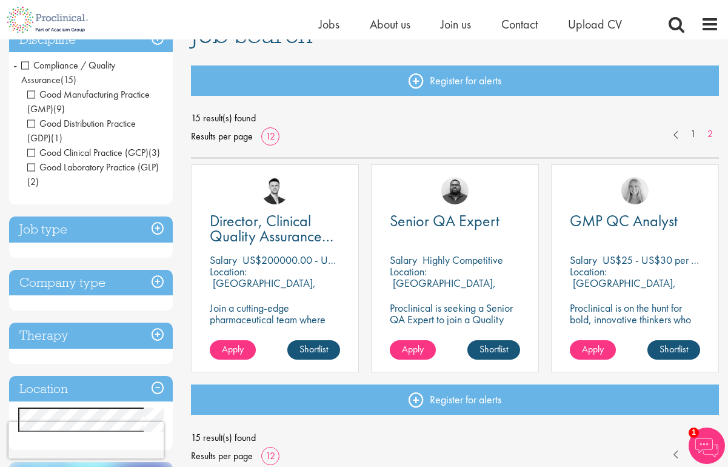
scroll to position [196, 0]
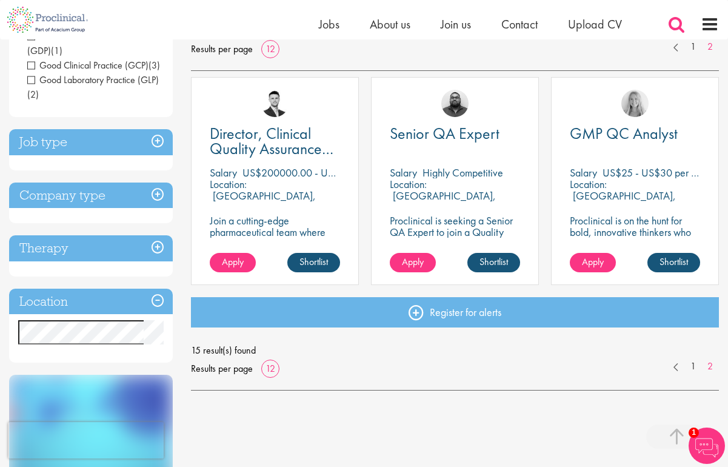
click at [678, 24] on span at bounding box center [677, 24] width 18 height 18
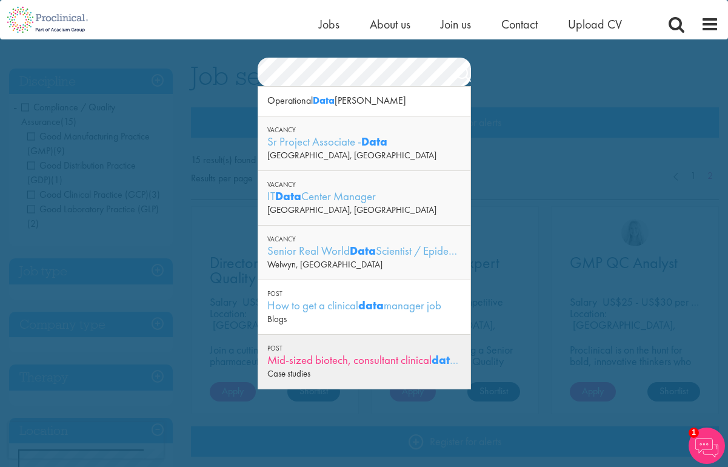
scroll to position [0, 0]
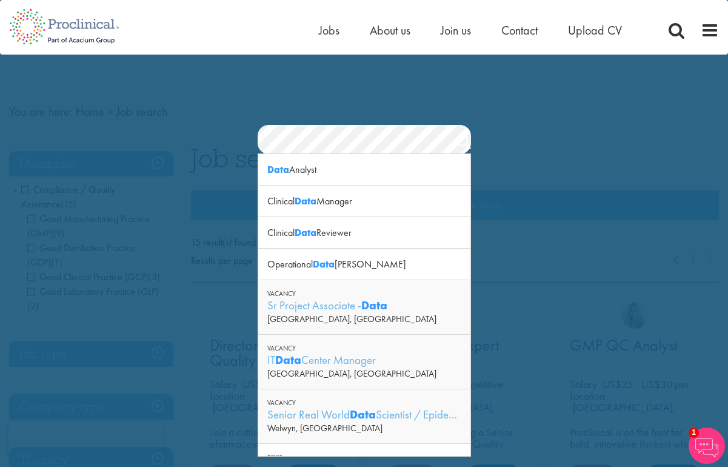
click at [253, 132] on section "Jobs Search" at bounding box center [364, 139] width 728 height 29
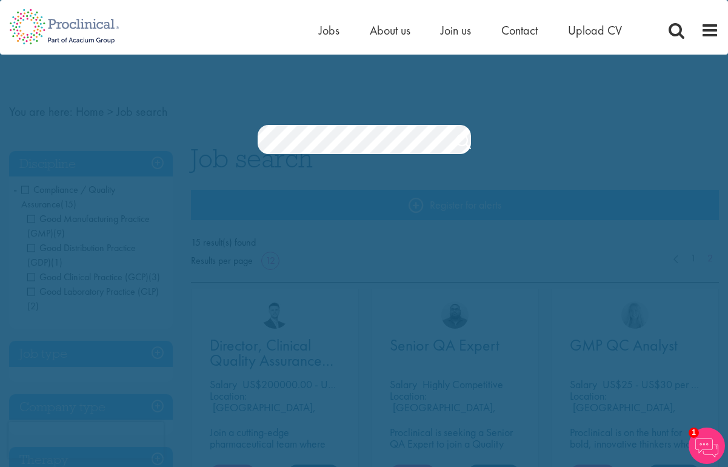
click at [221, 132] on section "Jobs Search" at bounding box center [364, 139] width 728 height 29
click at [507, 115] on div "Jobs Search" at bounding box center [364, 107] width 728 height 93
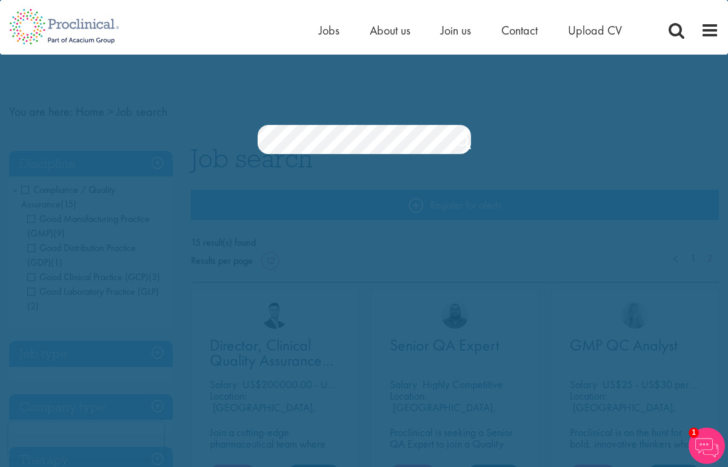
click at [226, 45] on nav "Home Jobs About us Join us Contact Upload CV" at bounding box center [364, 27] width 728 height 55
click at [323, 32] on span "Jobs" at bounding box center [329, 30] width 21 height 16
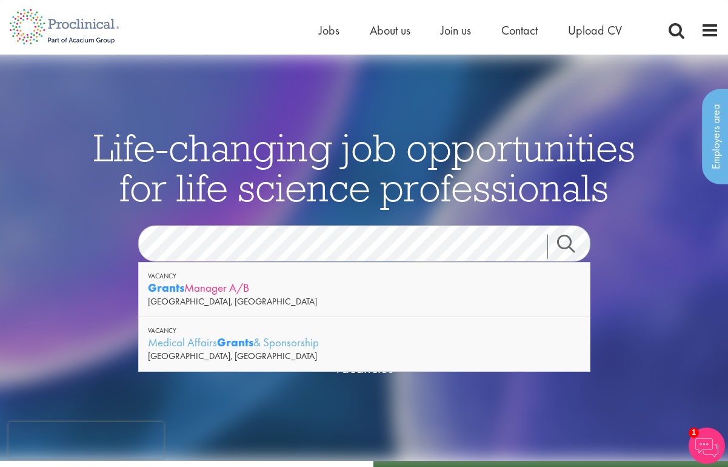
click at [203, 289] on div "Grants Manager A/B" at bounding box center [364, 287] width 433 height 15
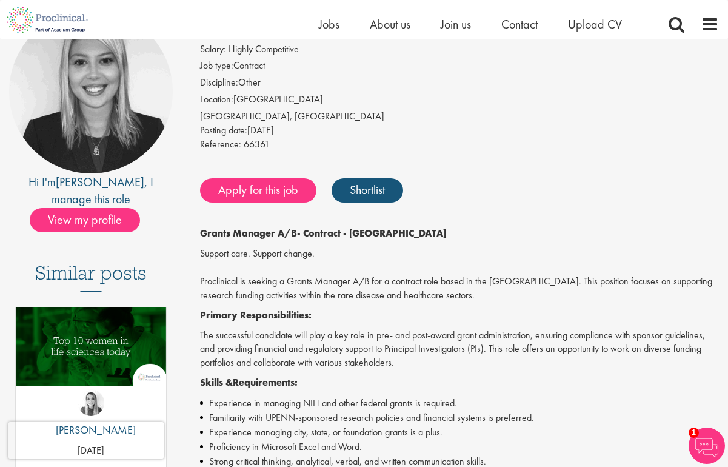
scroll to position [7, 0]
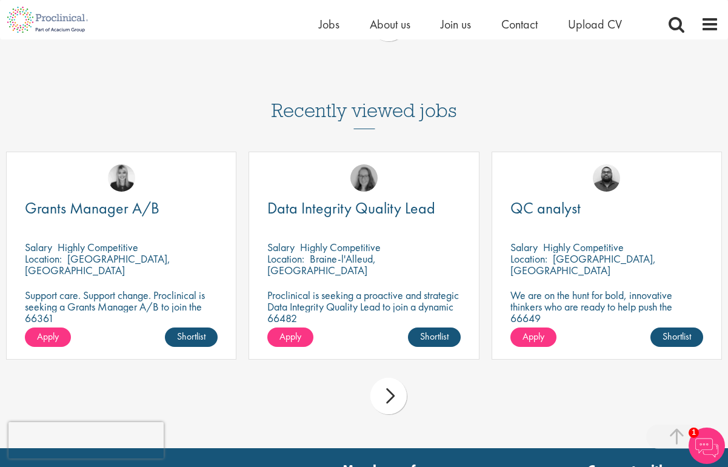
scroll to position [1519, 0]
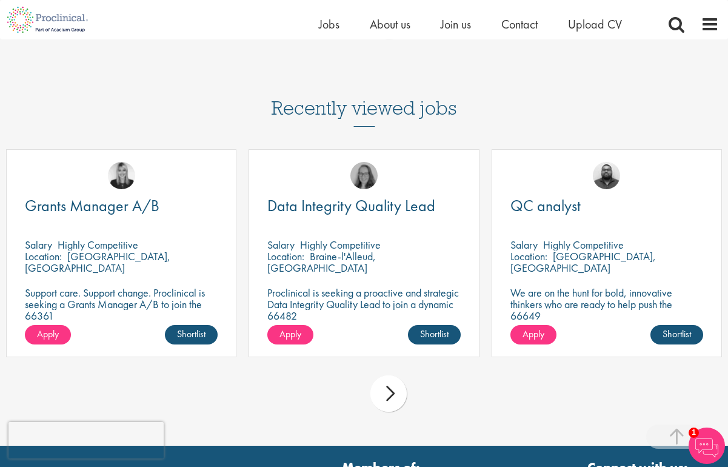
click at [390, 375] on div "next" at bounding box center [388, 393] width 36 height 36
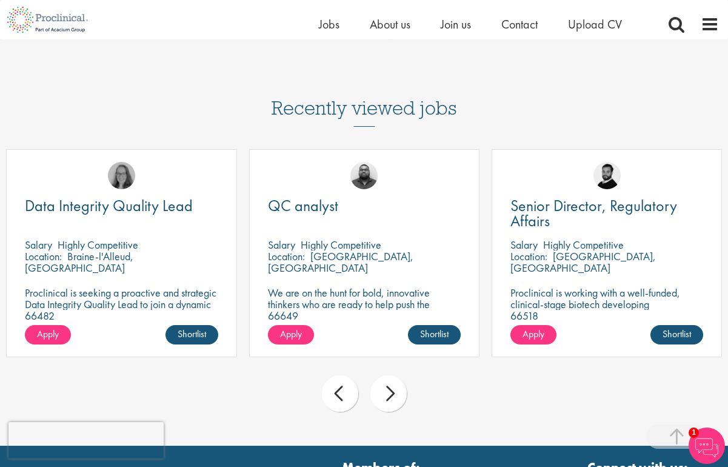
click at [390, 375] on div "next" at bounding box center [388, 393] width 36 height 36
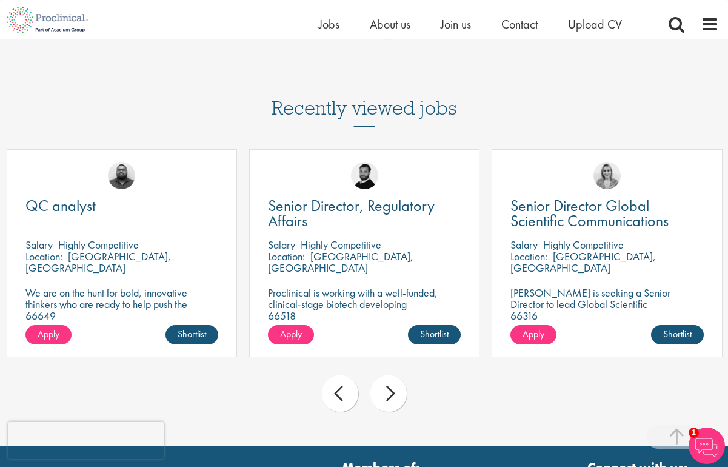
click at [390, 375] on div "next" at bounding box center [388, 393] width 36 height 36
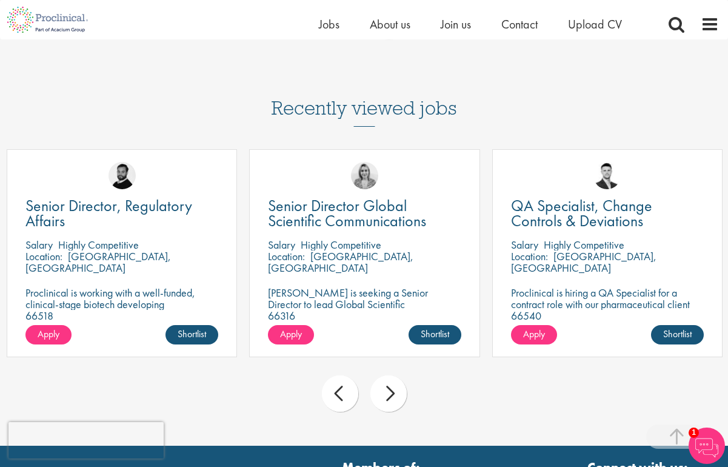
click at [390, 375] on div "next" at bounding box center [388, 393] width 36 height 36
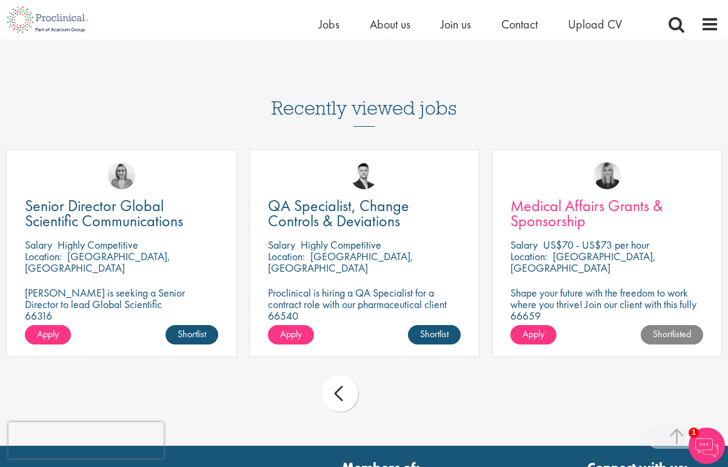
click at [572, 195] on span "Medical Affairs Grants & Sponsorship" at bounding box center [587, 213] width 153 height 36
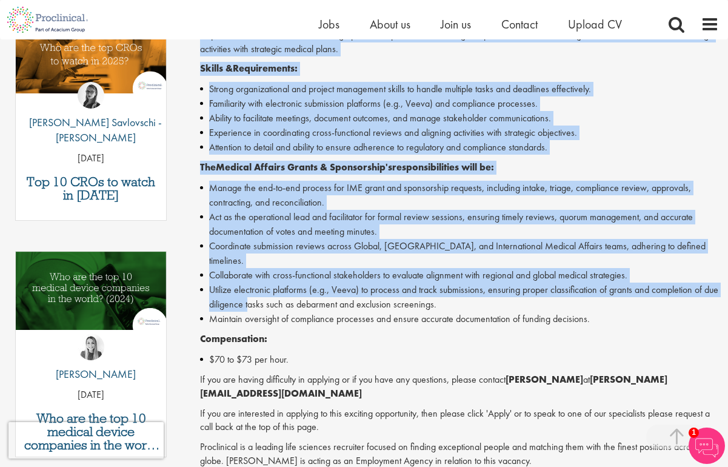
scroll to position [514, 0]
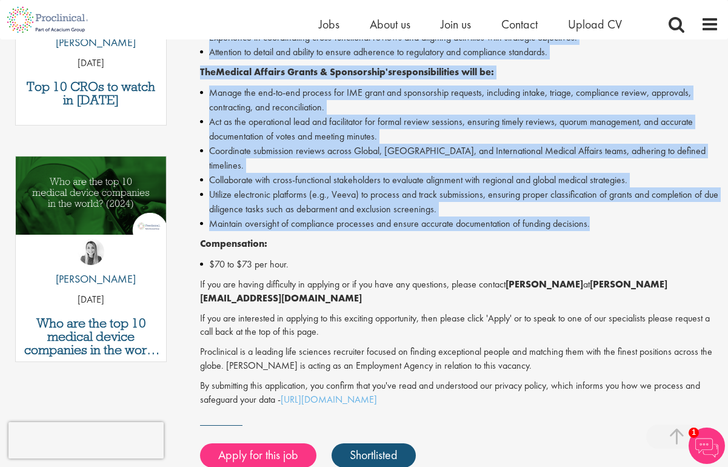
drag, startPoint x: 204, startPoint y: 150, endPoint x: 617, endPoint y: 206, distance: 416.7
click at [617, 206] on div "Medical Affairs Grants & Sponsorship - Contract - Remote Shape your future with…" at bounding box center [459, 122] width 519 height 567
copy div "Medical Affairs Grants & Sponsorship - Contract - Remote Shape your future with…"
click at [90, 238] on img at bounding box center [91, 251] width 27 height 27
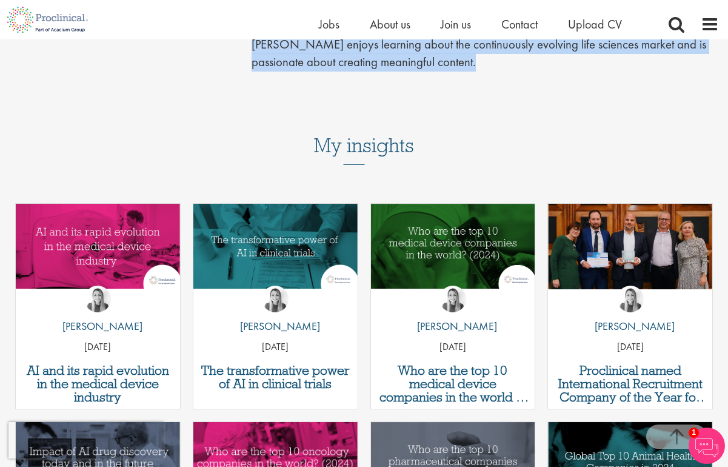
scroll to position [417, 0]
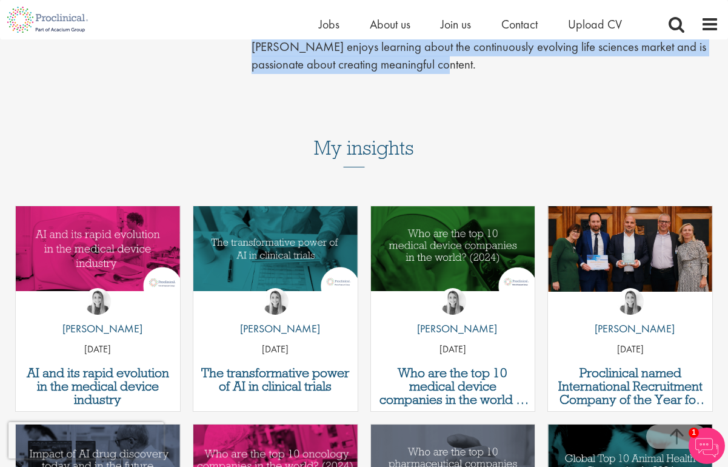
drag, startPoint x: 258, startPoint y: 89, endPoint x: 433, endPoint y: 87, distance: 174.6
copy div "Hannah Burke Marketing Manager Member of: London team Business Support team Con…"
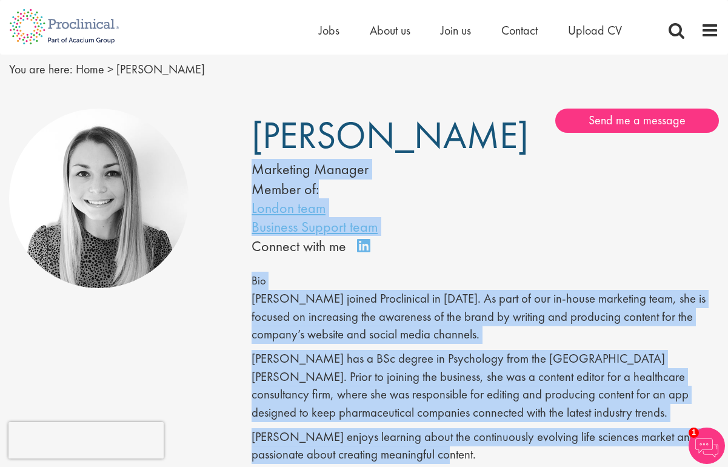
scroll to position [0, 0]
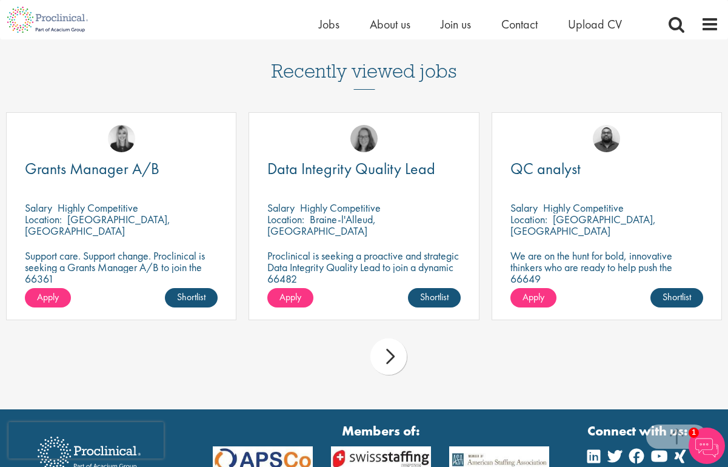
scroll to position [1445, 0]
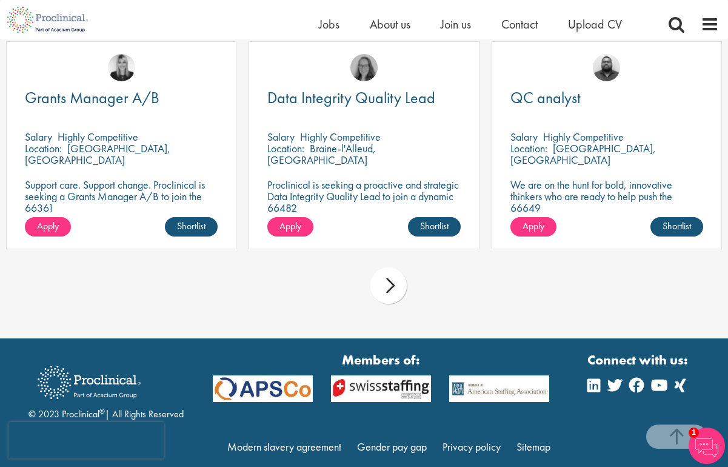
click at [383, 267] on div "next" at bounding box center [388, 285] width 36 height 36
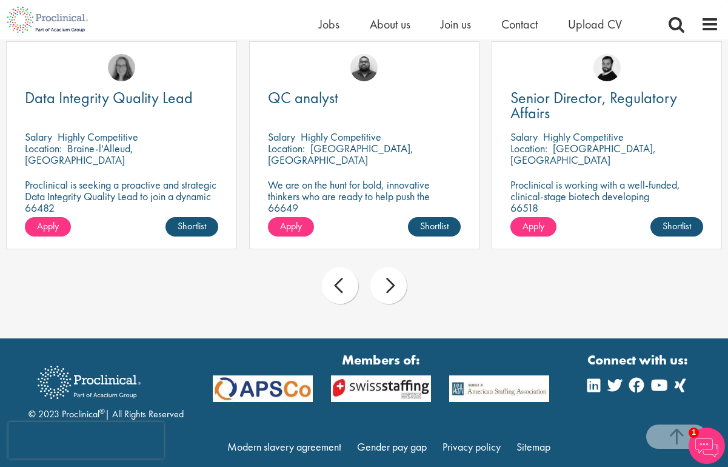
click at [380, 267] on div "next" at bounding box center [388, 285] width 36 height 36
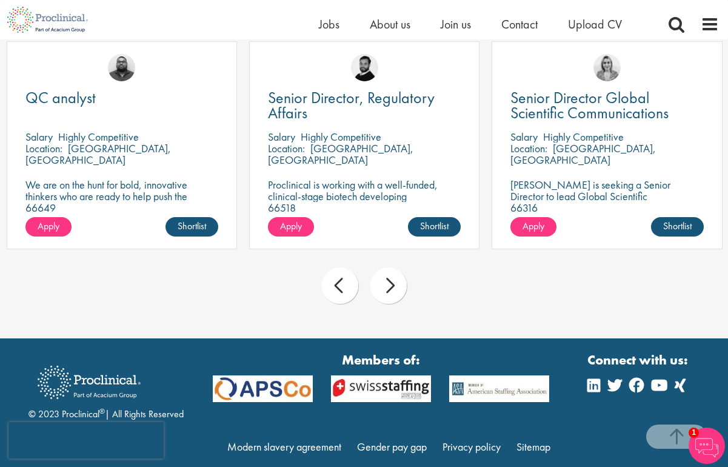
click at [377, 267] on div "next" at bounding box center [388, 285] width 36 height 36
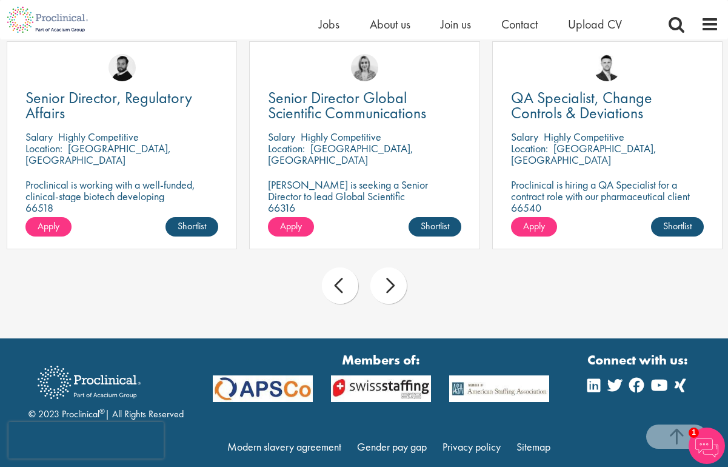
click at [377, 267] on div "next" at bounding box center [388, 285] width 36 height 36
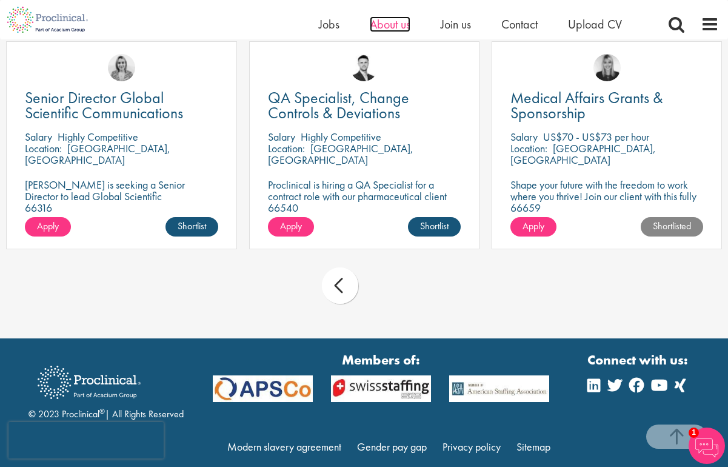
click at [402, 22] on span "About us" at bounding box center [390, 24] width 41 height 16
click at [395, 21] on span "About us" at bounding box center [390, 24] width 41 height 16
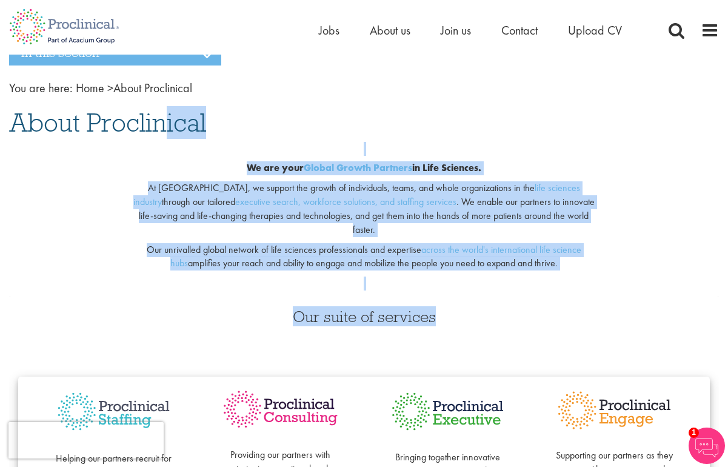
scroll to position [59, 0]
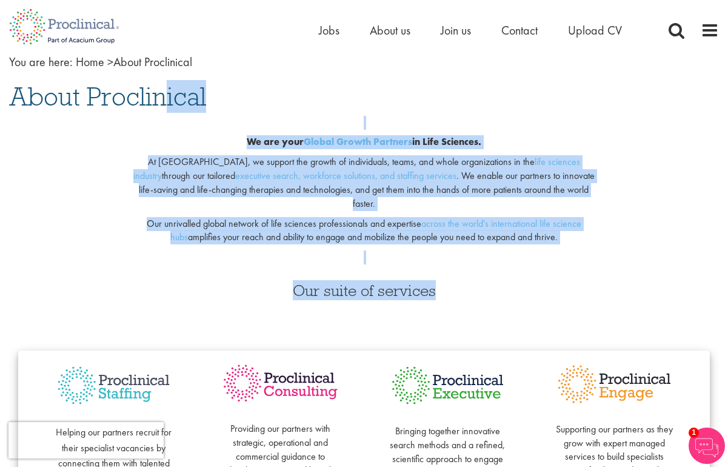
drag, startPoint x: 15, startPoint y: 156, endPoint x: 568, endPoint y: 215, distance: 556.1
copy div "About Proclinical We are your Global Growth Partners in Life Sciences. At Procl…"
click at [390, 32] on span "About us" at bounding box center [390, 30] width 41 height 16
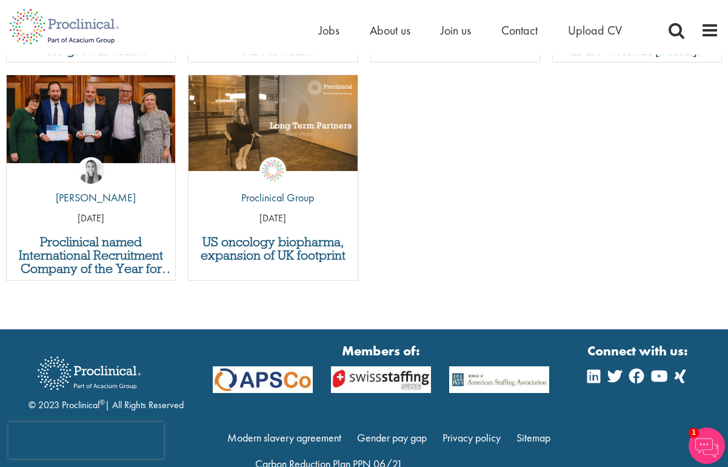
scroll to position [4571, 0]
